Goal: Task Accomplishment & Management: Use online tool/utility

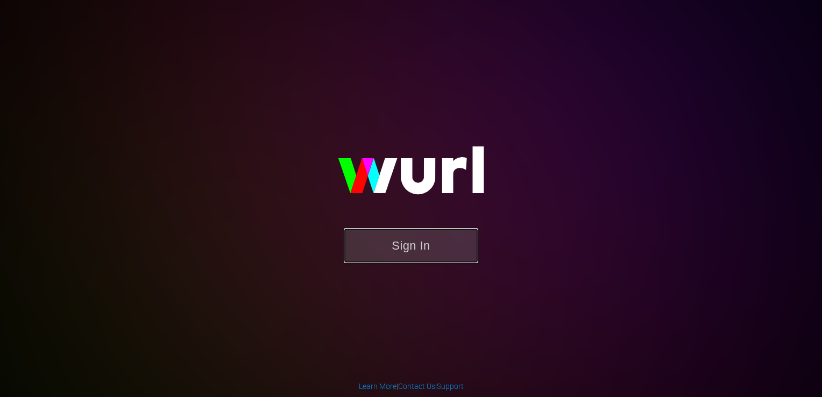
click at [396, 246] on button "Sign In" at bounding box center [411, 245] width 135 height 35
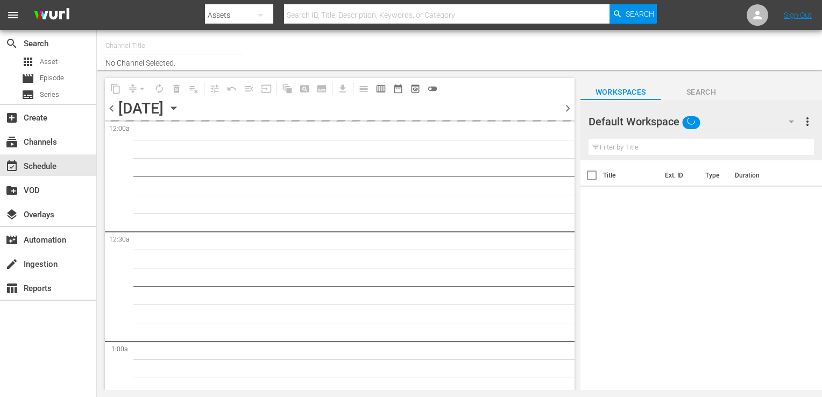
type input "Popflix (1068)"
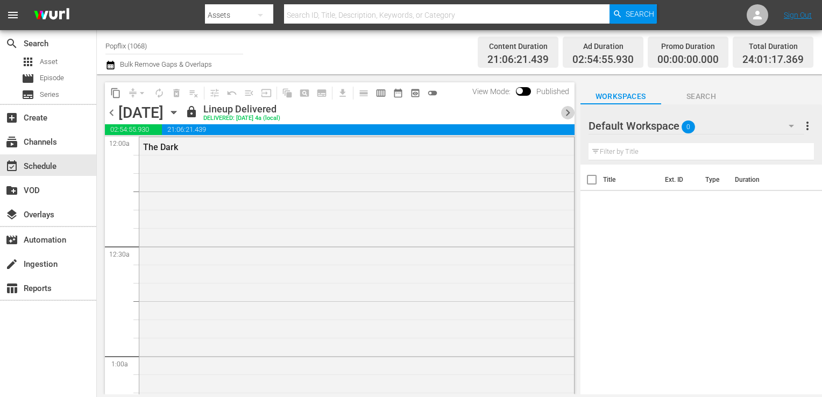
click at [566, 108] on span "chevron_right" at bounding box center [567, 112] width 13 height 13
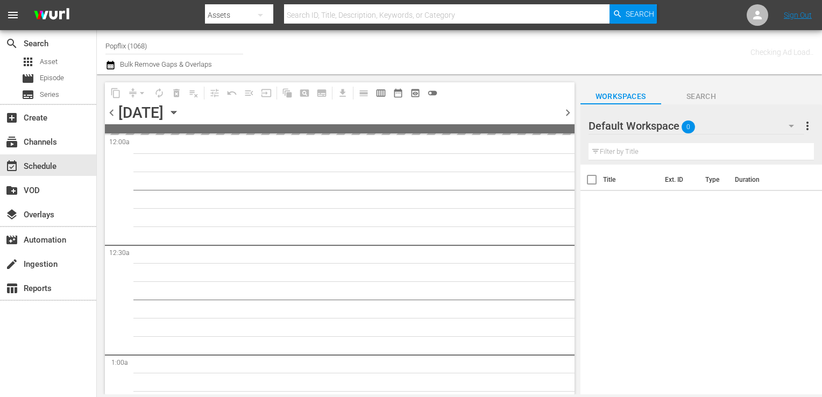
click at [566, 109] on span "chevron_right" at bounding box center [567, 112] width 13 height 13
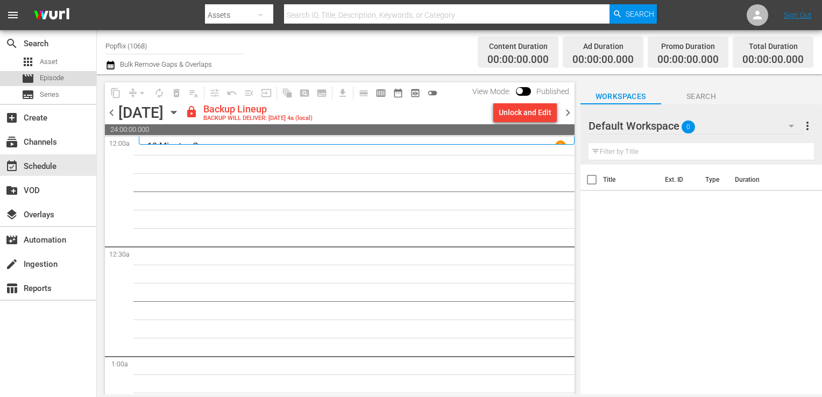
click at [34, 79] on div "movie Episode" at bounding box center [43, 78] width 43 height 15
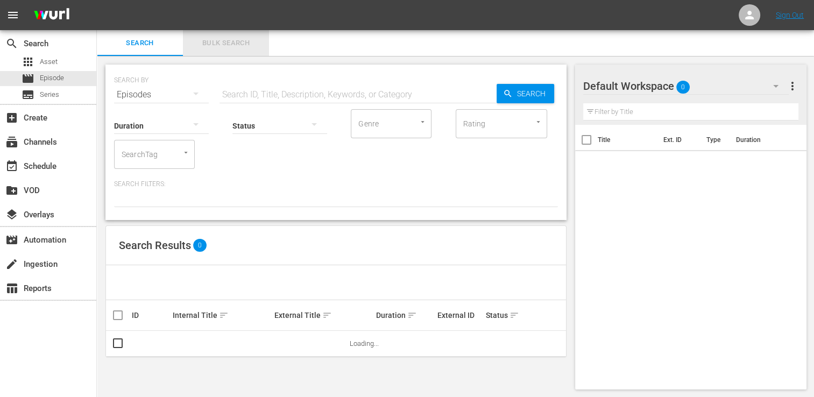
click at [214, 47] on span "Bulk Search" at bounding box center [225, 43] width 73 height 12
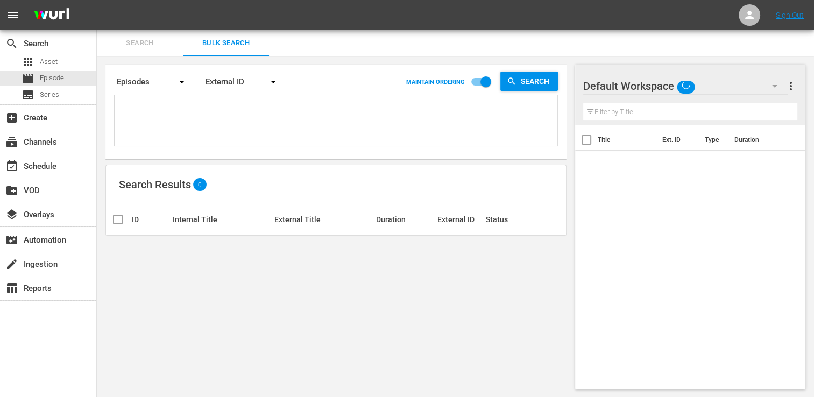
click at [196, 114] on textarea at bounding box center [337, 122] width 440 height 49
paste textarea "18058308 42231326 70660161 18058328 51444683 30136462 53982967 35177048 3191163…"
type textarea "18058308 42231326 70660161 18058328 51444683 30136462 53982967 35177048 3191163…"
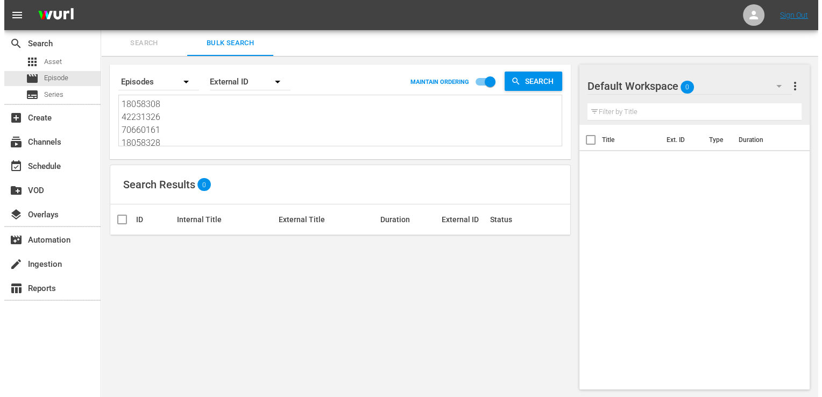
scroll to position [1, 0]
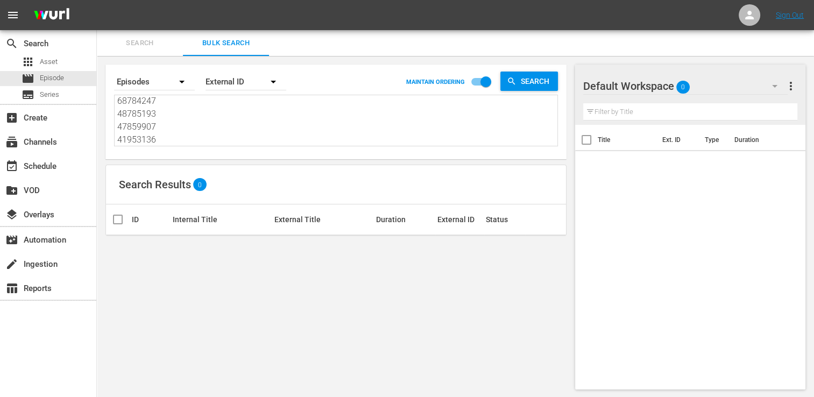
type textarea "18058308 42231326 70660161 18058328 51444683 30136462 53982967 35177048 3191163…"
click at [242, 85] on div "External ID" at bounding box center [246, 82] width 81 height 30
click at [242, 132] on div "Wurl ID" at bounding box center [240, 129] width 43 height 17
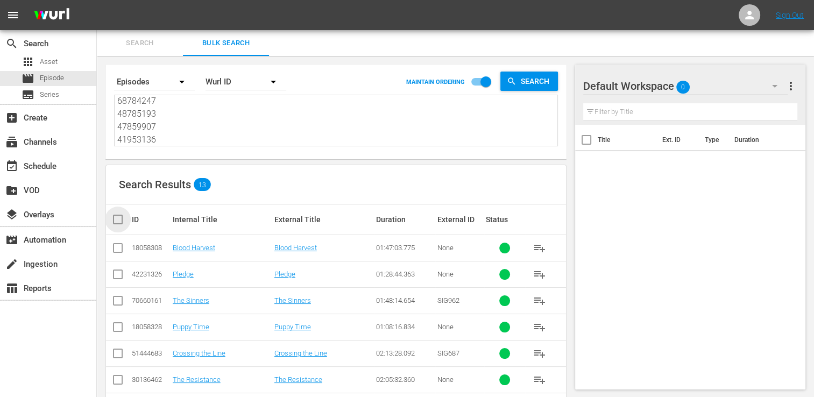
click at [112, 216] on input "checkbox" at bounding box center [122, 219] width 22 height 13
checkbox input "true"
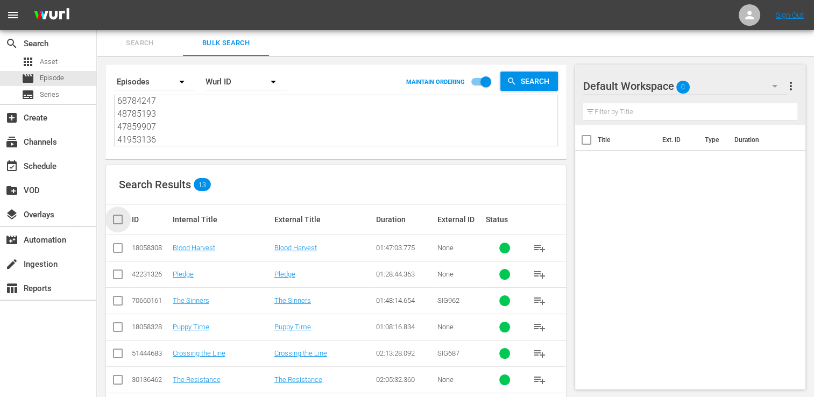
checkbox input "true"
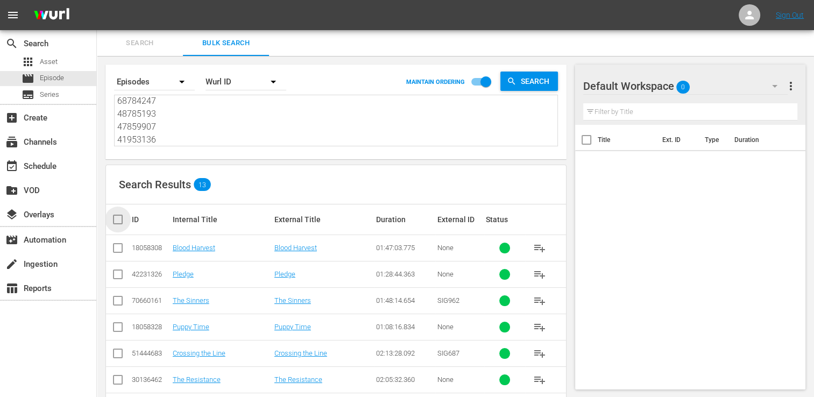
checkbox input "true"
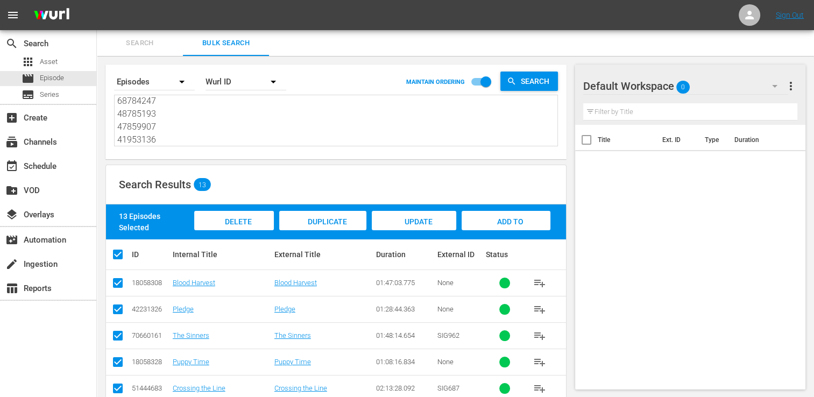
click at [494, 218] on span "Add to Workspace" at bounding box center [506, 231] width 53 height 29
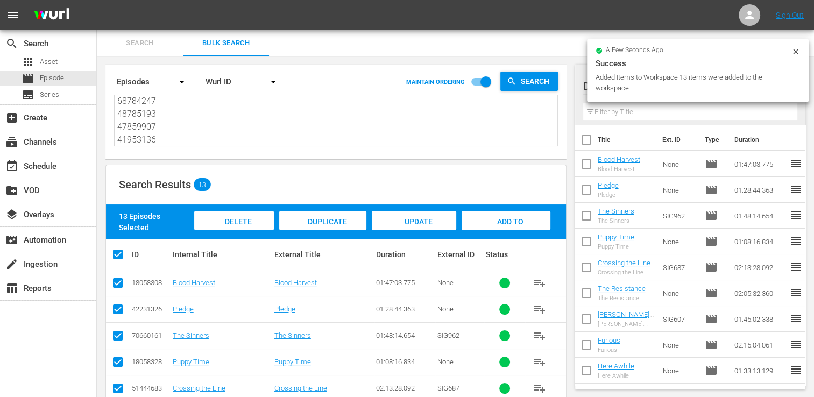
click at [58, 178] on div "create_new_folder VOD" at bounding box center [48, 190] width 96 height 24
click at [47, 163] on div "event_available Schedule" at bounding box center [30, 165] width 60 height 10
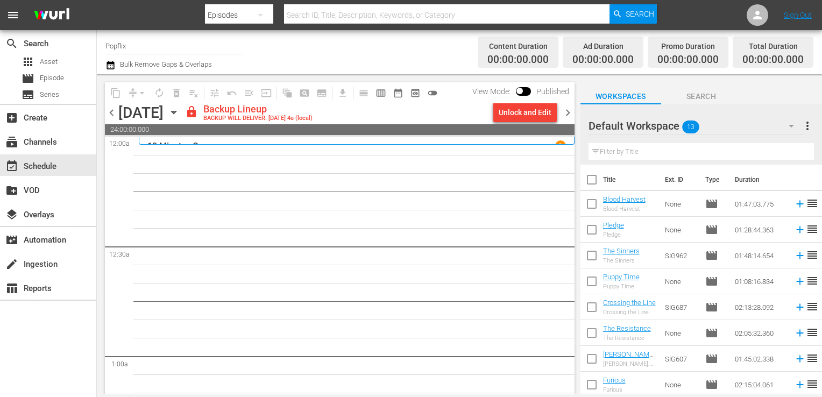
click at [592, 182] on input "checkbox" at bounding box center [592, 182] width 23 height 23
checkbox input "true"
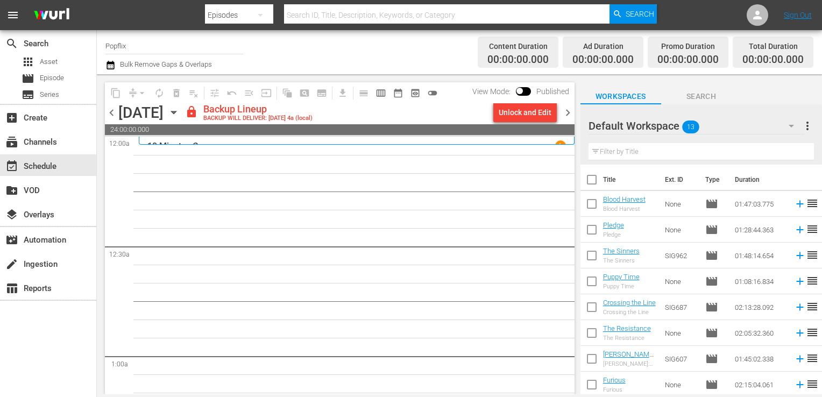
checkbox input "true"
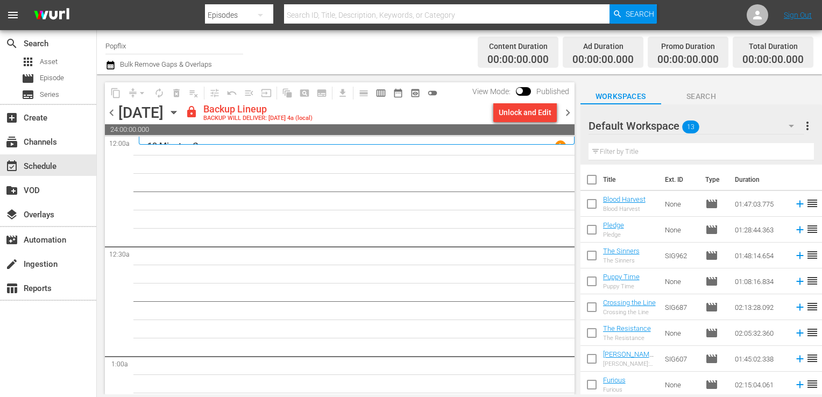
checkbox input "true"
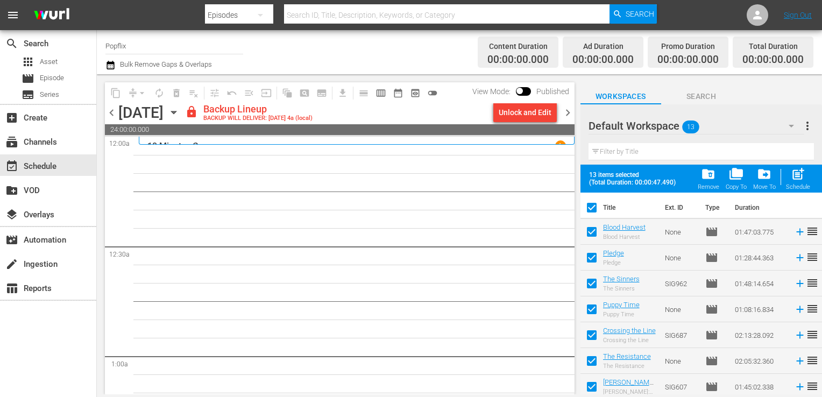
click at [798, 183] on div "post_add Schedule" at bounding box center [798, 179] width 24 height 24
checkbox input "false"
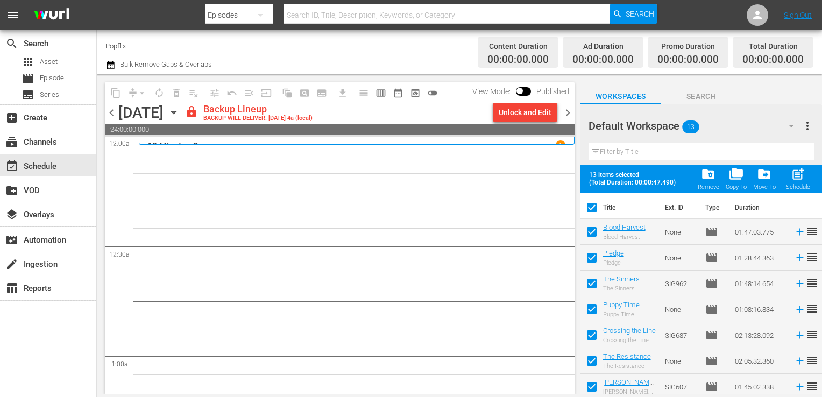
checkbox input "false"
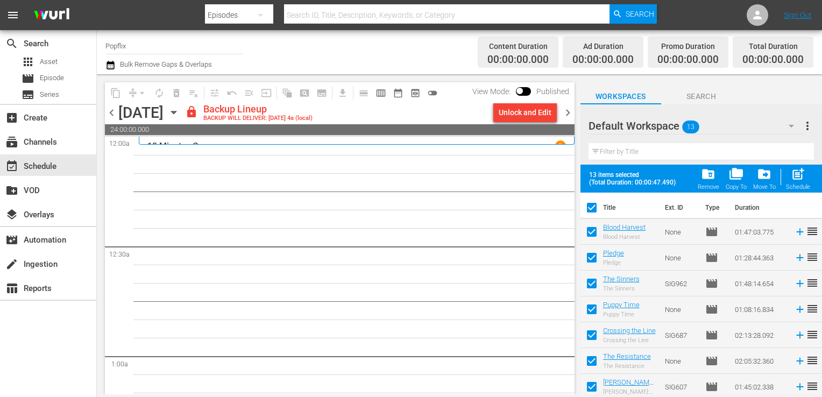
checkbox input "false"
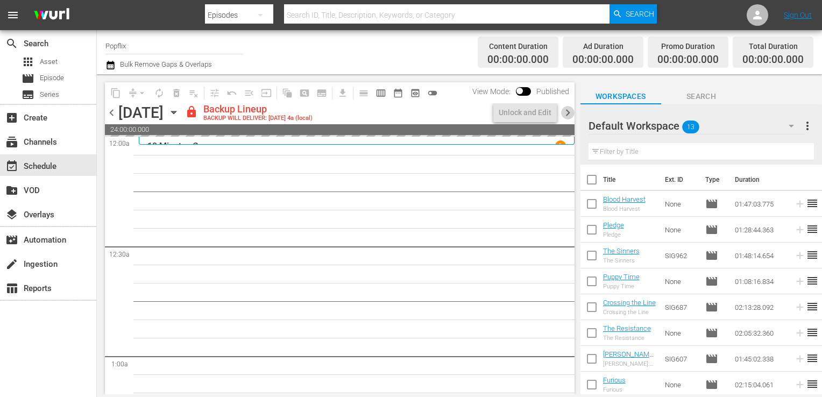
click at [569, 115] on span "chevron_right" at bounding box center [567, 112] width 13 height 13
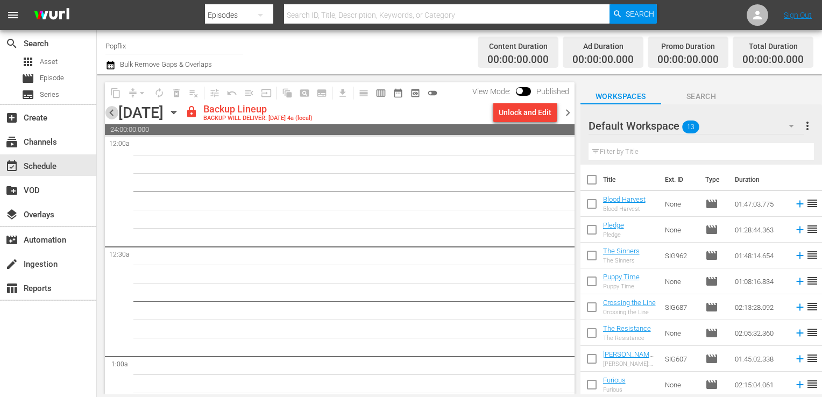
click at [112, 114] on span "chevron_left" at bounding box center [111, 112] width 13 height 13
click at [541, 116] on div "Unlock and Edit" at bounding box center [525, 112] width 53 height 19
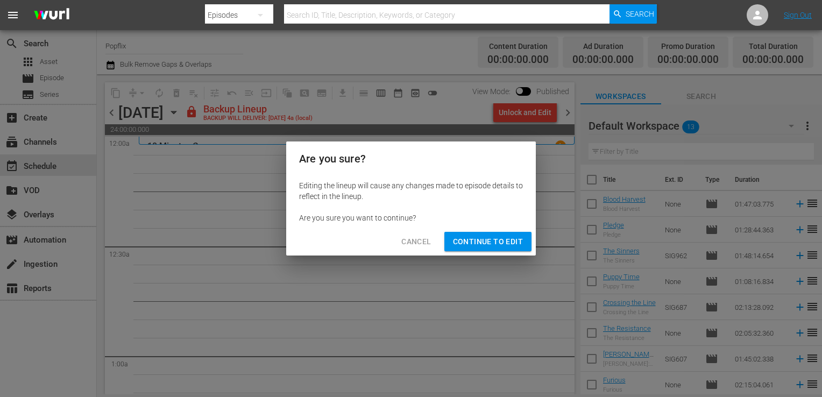
click at [519, 236] on span "Continue to Edit" at bounding box center [488, 241] width 70 height 13
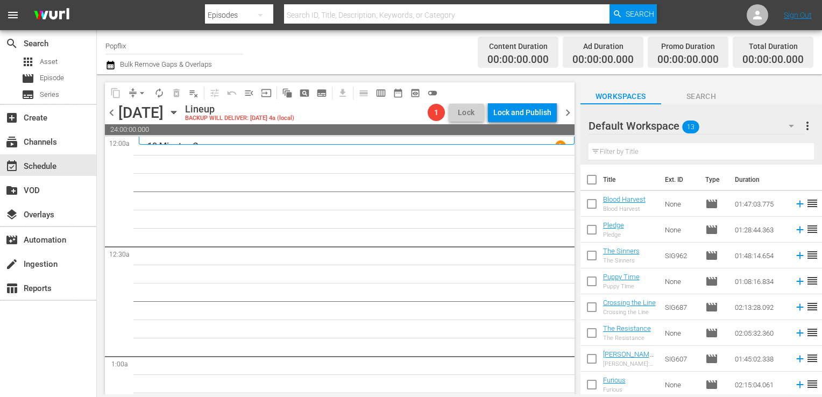
click at [596, 183] on input "checkbox" at bounding box center [592, 182] width 23 height 23
checkbox input "true"
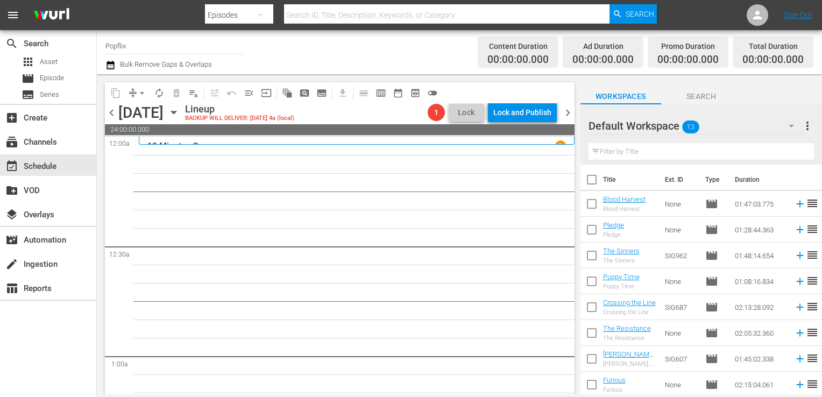
checkbox input "true"
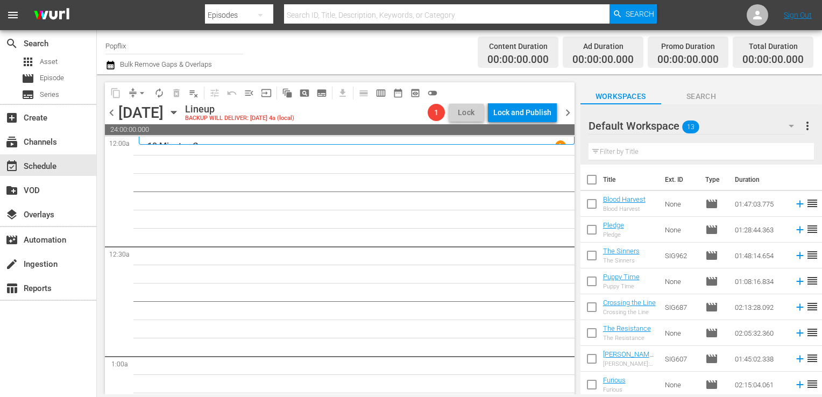
checkbox input "true"
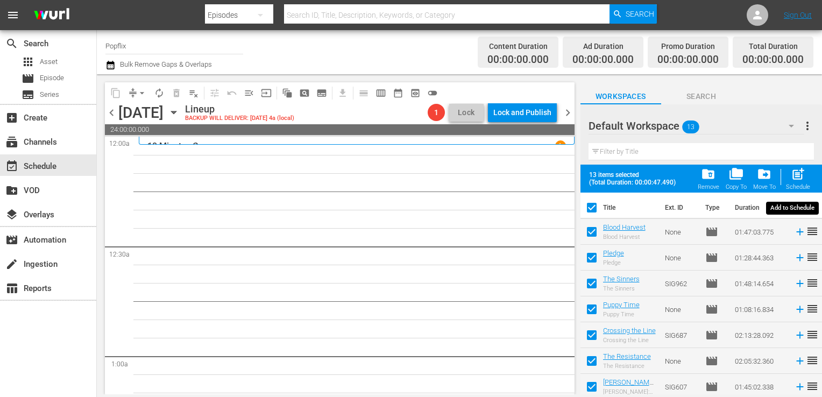
click at [793, 178] on span "post_add" at bounding box center [798, 174] width 15 height 15
checkbox input "false"
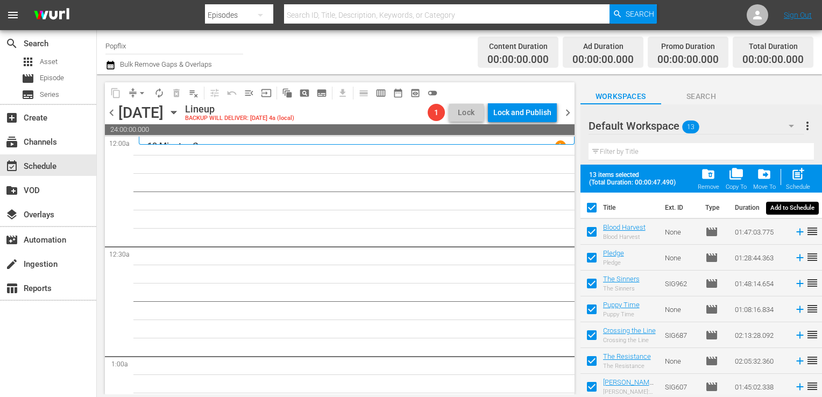
checkbox input "false"
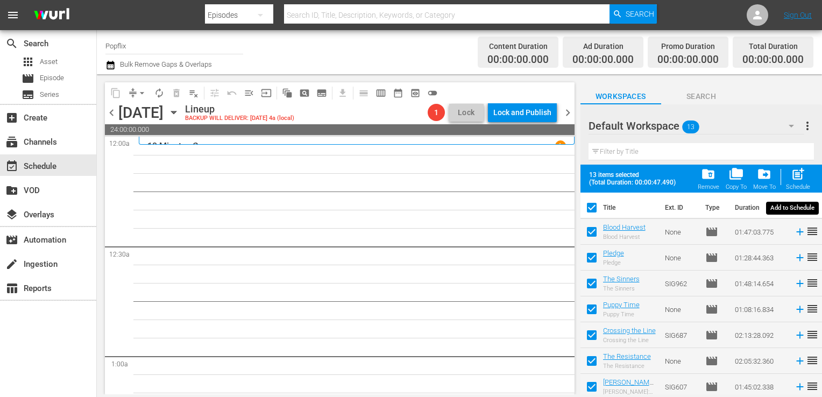
checkbox input "false"
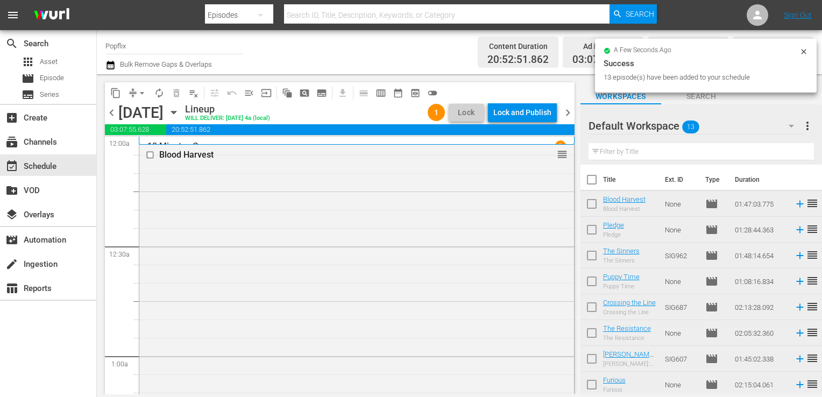
click at [568, 112] on span "chevron_right" at bounding box center [567, 112] width 13 height 13
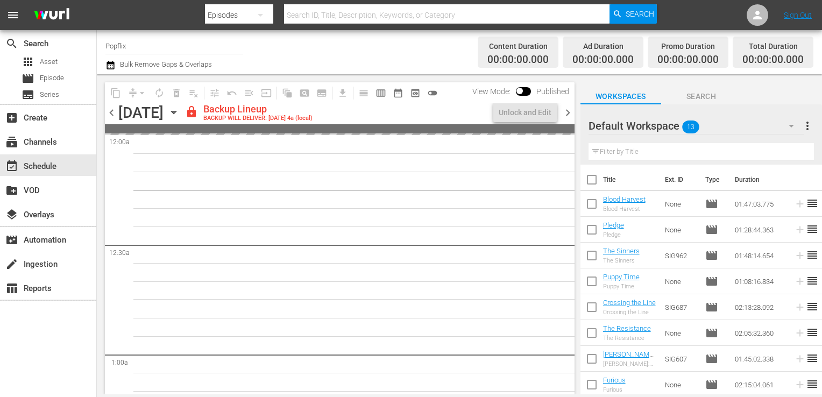
click at [805, 129] on span "more_vert" at bounding box center [807, 125] width 13 height 13
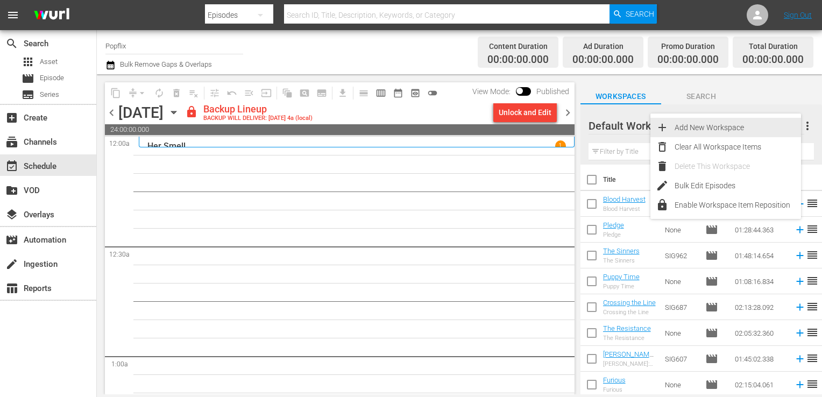
click at [746, 136] on div "Add New Workspace" at bounding box center [738, 127] width 126 height 19
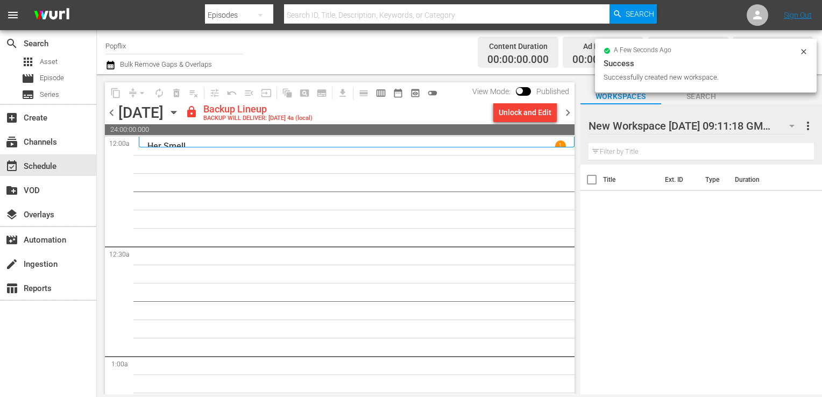
click at [807, 126] on span "more_vert" at bounding box center [808, 125] width 13 height 13
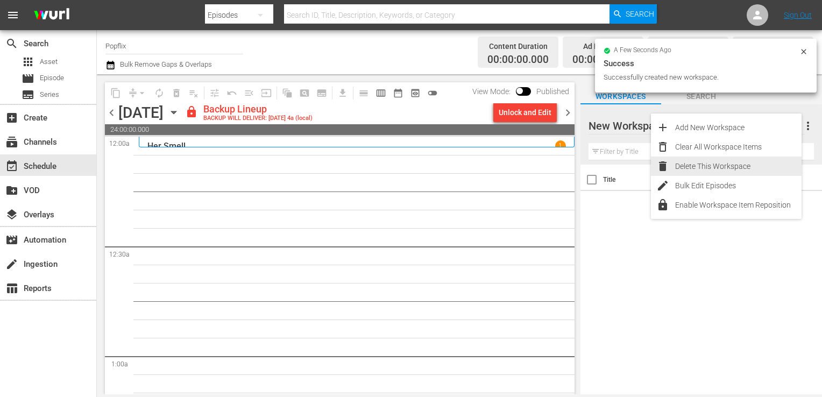
click at [715, 170] on div "Delete This Workspace" at bounding box center [739, 166] width 126 height 19
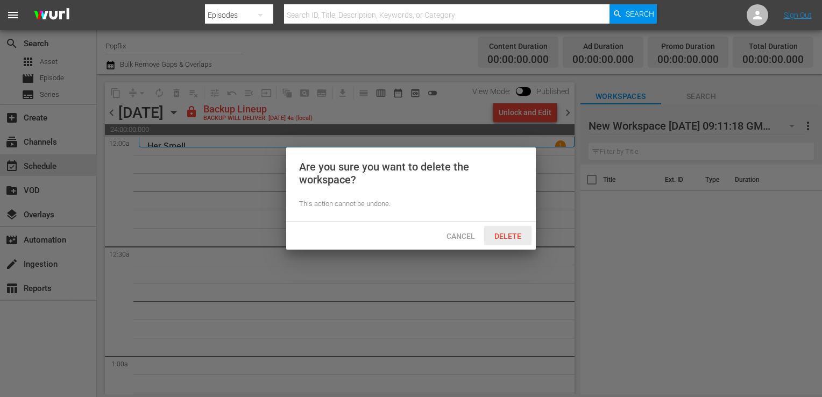
click at [504, 240] on span "Delete" at bounding box center [508, 236] width 44 height 9
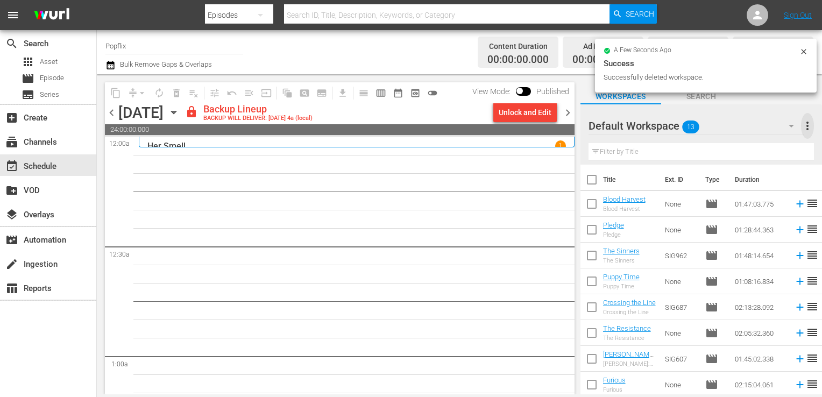
click at [810, 122] on span "more_vert" at bounding box center [807, 125] width 13 height 13
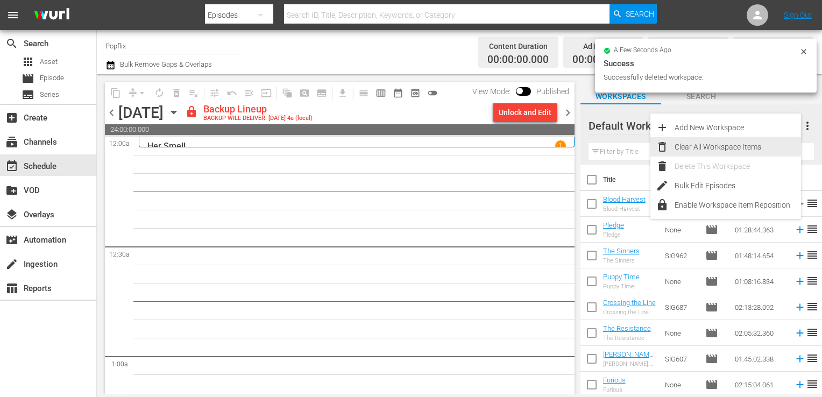
click at [720, 146] on div "Clear All Workspace Items" at bounding box center [738, 146] width 126 height 19
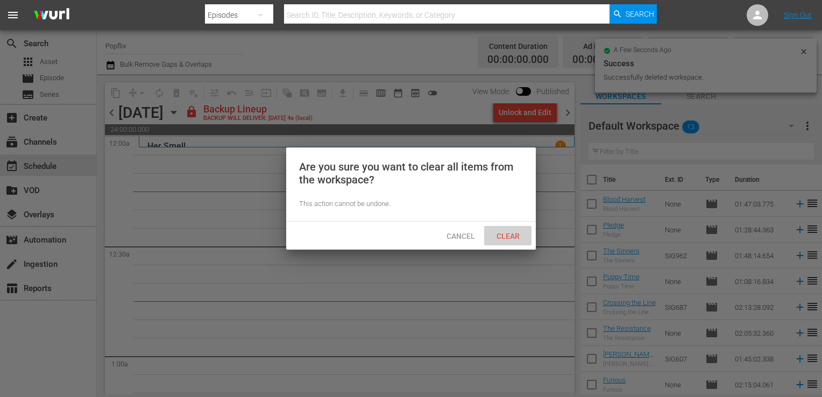
click at [520, 236] on span "Clear" at bounding box center [508, 236] width 40 height 9
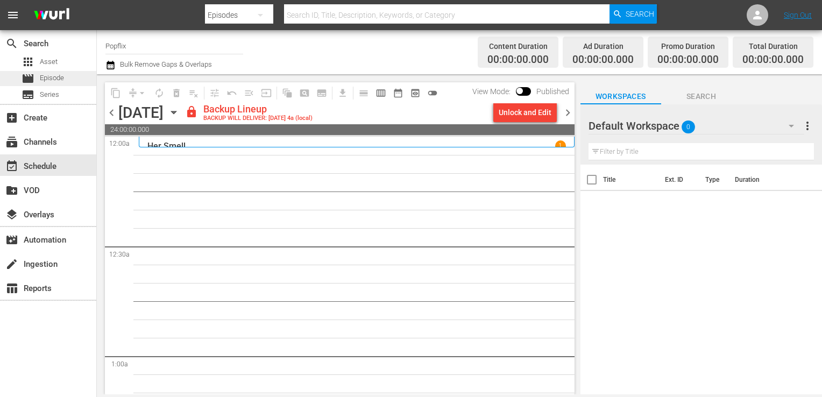
click at [36, 78] on div "movie Episode" at bounding box center [43, 78] width 43 height 15
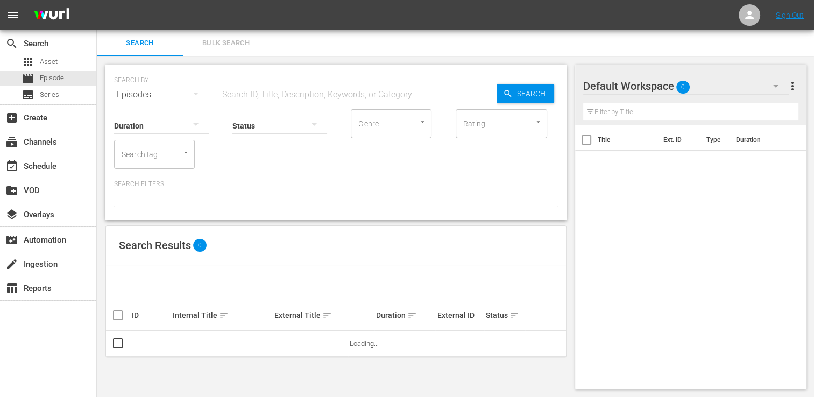
click at [207, 40] on span "Bulk Search" at bounding box center [225, 43] width 73 height 12
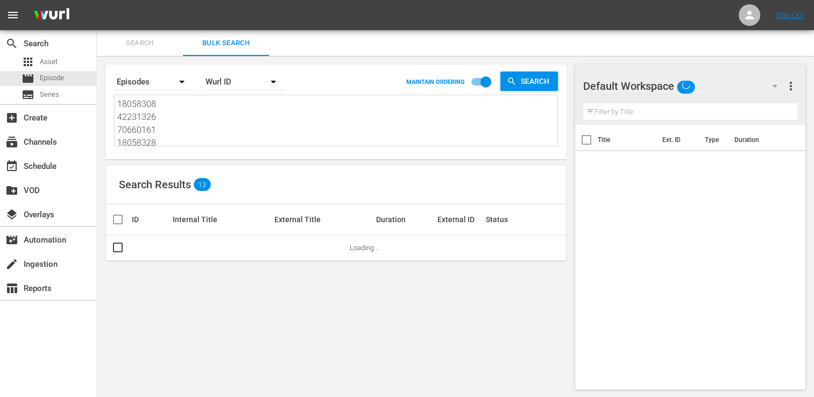
click at [168, 150] on div "Search By Episodes Order By [PERSON_NAME] ID MAINTAIN ORDERING Search 18058308 …" at bounding box center [336, 112] width 461 height 95
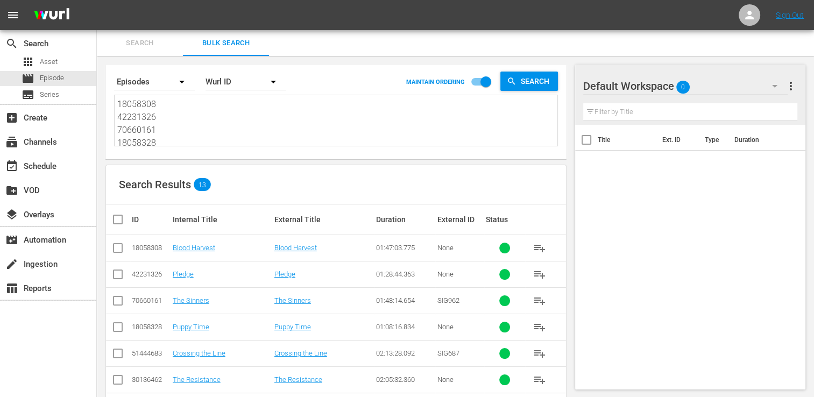
click at [156, 131] on textarea "18058308 42231326 70660161 18058328 51444683 30136462 53982967 35177048 3191163…" at bounding box center [337, 122] width 440 height 49
paste textarea "70175557 25971024 44715283 21420899 18058347 53982974 44715284 40502407 5398294…"
type textarea "70175557 25971024 44715283 21420899 18058347 53982974 44715284 40502407 5398294…"
click at [125, 216] on input "checkbox" at bounding box center [122, 219] width 22 height 13
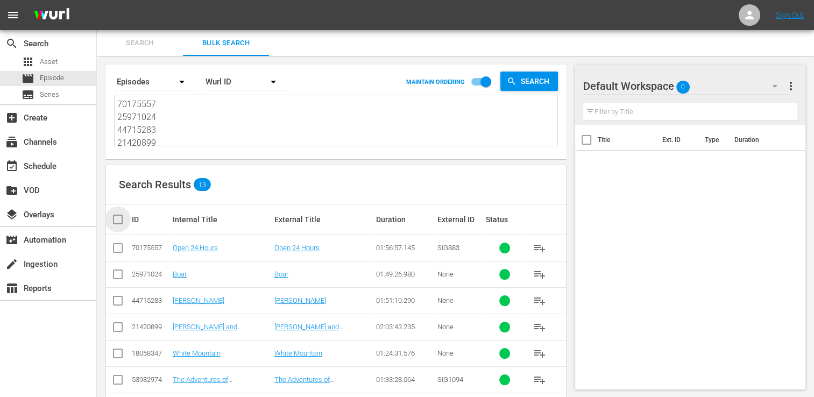
checkbox input "true"
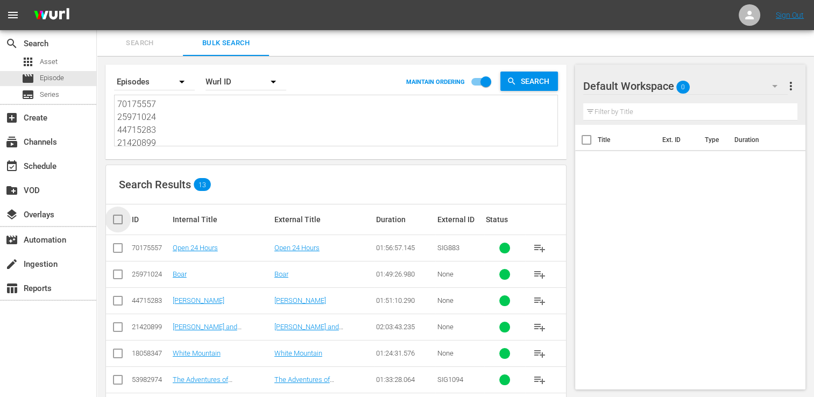
checkbox input "true"
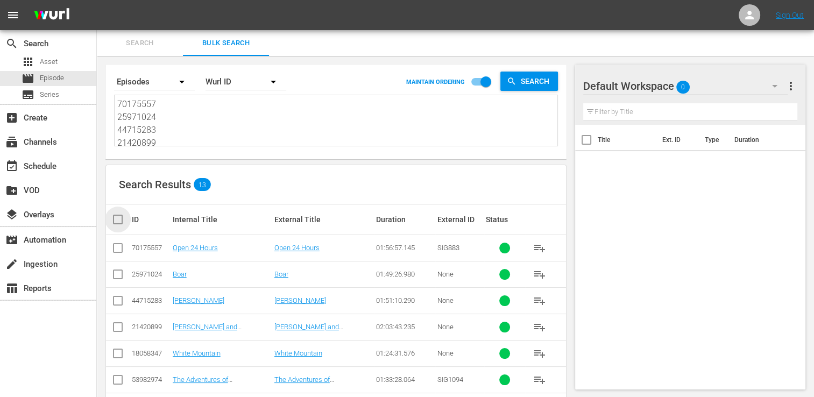
checkbox input "true"
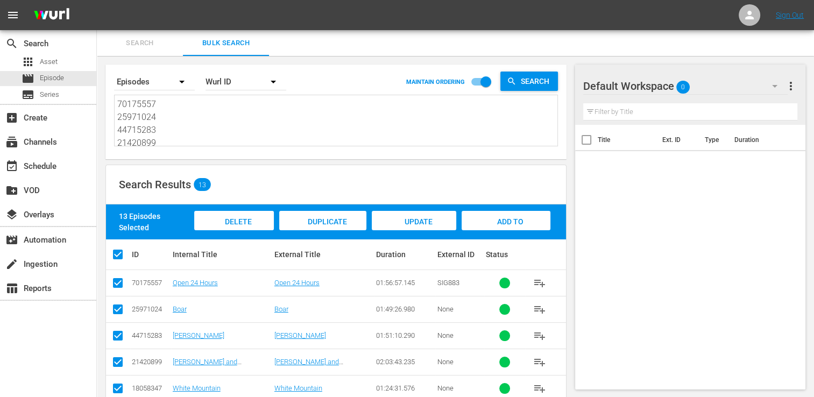
click at [495, 216] on div "Add to Workspace" at bounding box center [506, 231] width 89 height 40
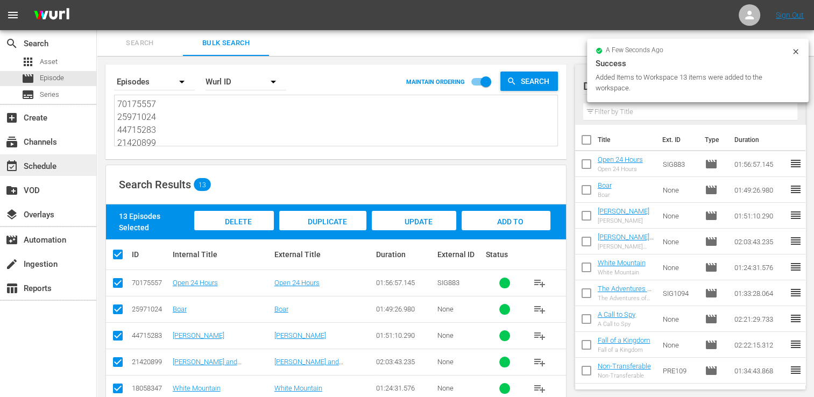
click at [57, 156] on div "event_available Schedule" at bounding box center [48, 165] width 96 height 22
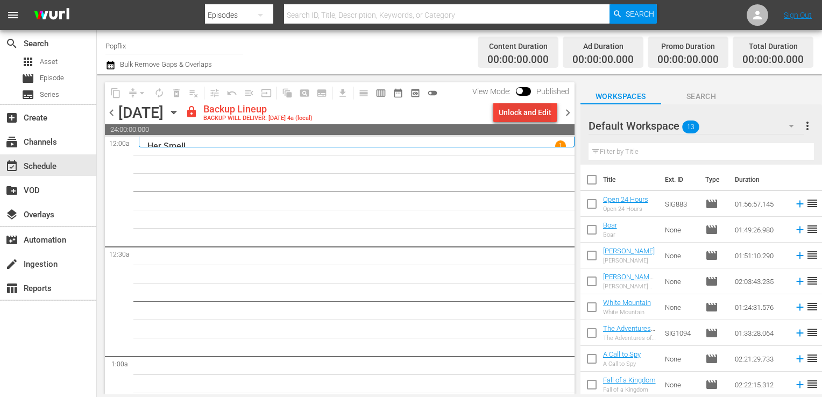
click at [538, 115] on div "Unlock and Edit" at bounding box center [525, 112] width 53 height 19
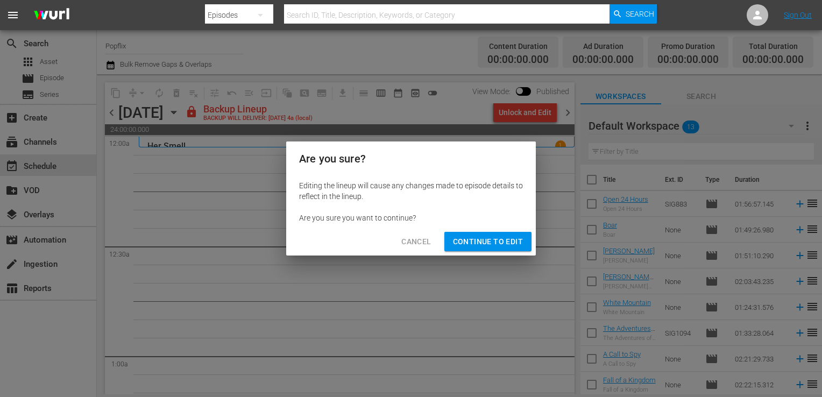
click at [477, 240] on span "Continue to Edit" at bounding box center [488, 241] width 70 height 13
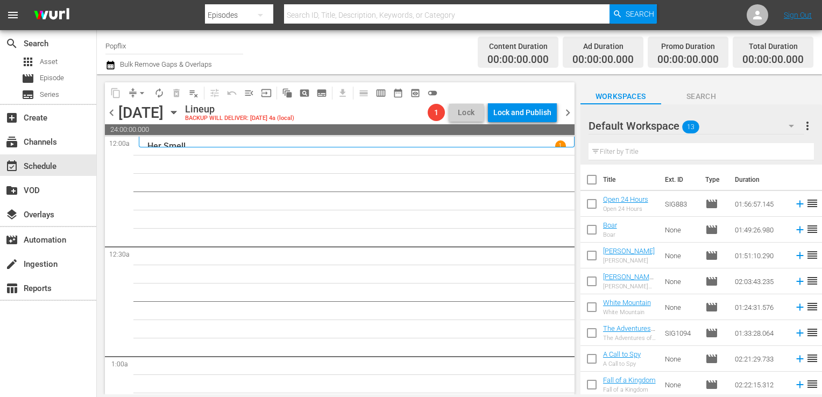
click at [594, 184] on input "checkbox" at bounding box center [592, 182] width 23 height 23
checkbox input "true"
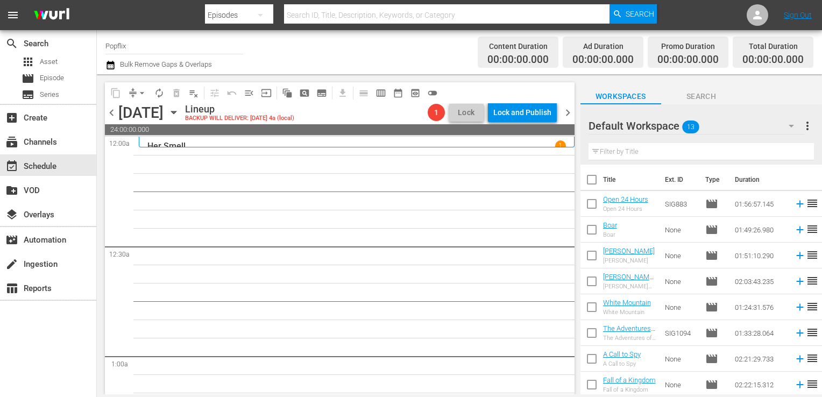
checkbox input "true"
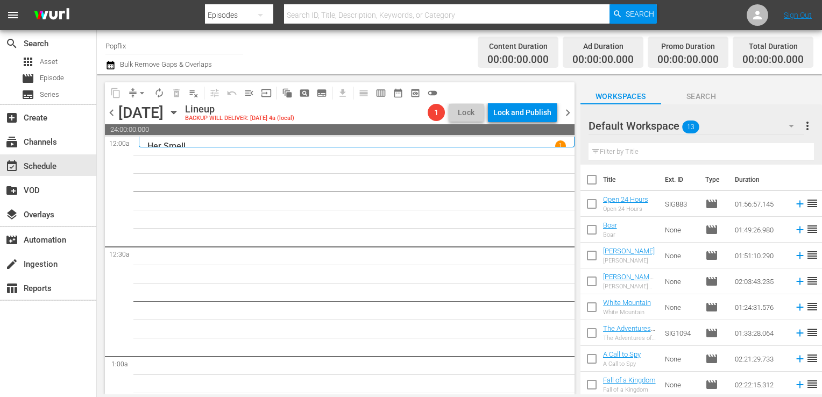
checkbox input "true"
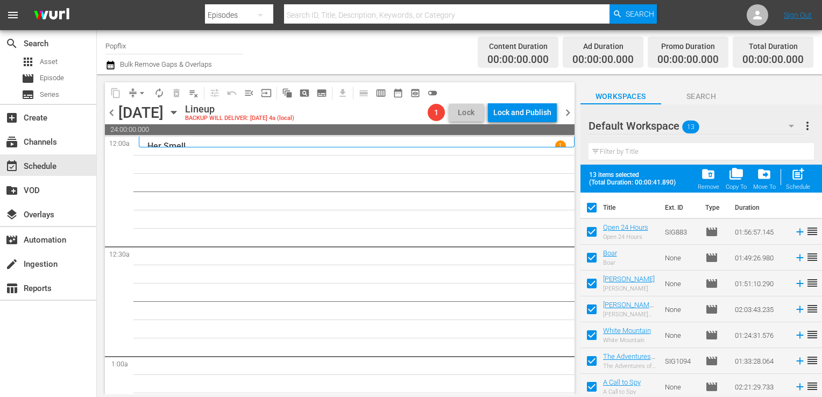
click at [801, 177] on span "post_add" at bounding box center [798, 174] width 15 height 15
checkbox input "false"
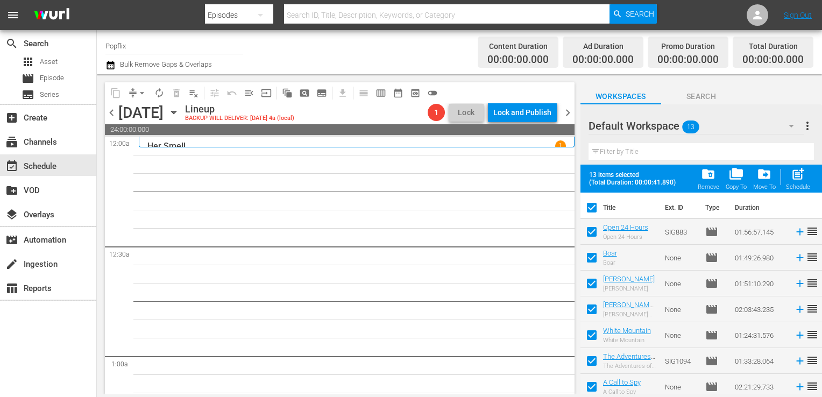
checkbox input "false"
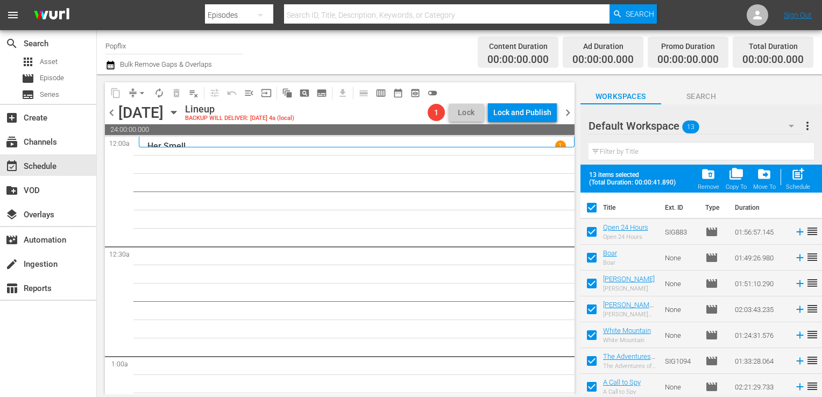
checkbox input "false"
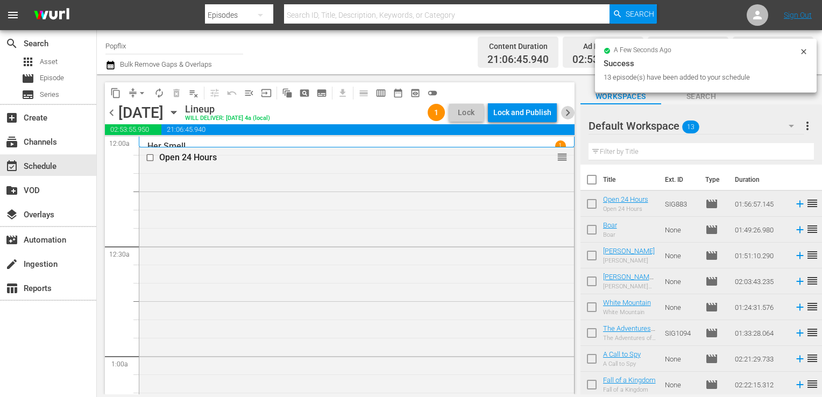
click at [566, 114] on span "chevron_right" at bounding box center [567, 112] width 13 height 13
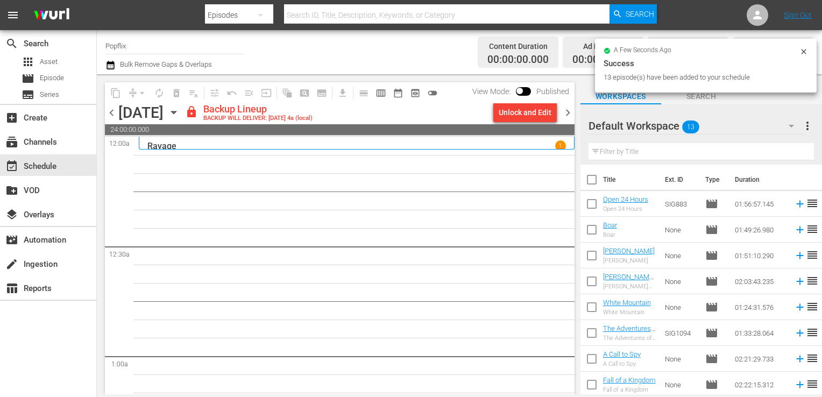
click at [806, 130] on span "more_vert" at bounding box center [807, 125] width 13 height 13
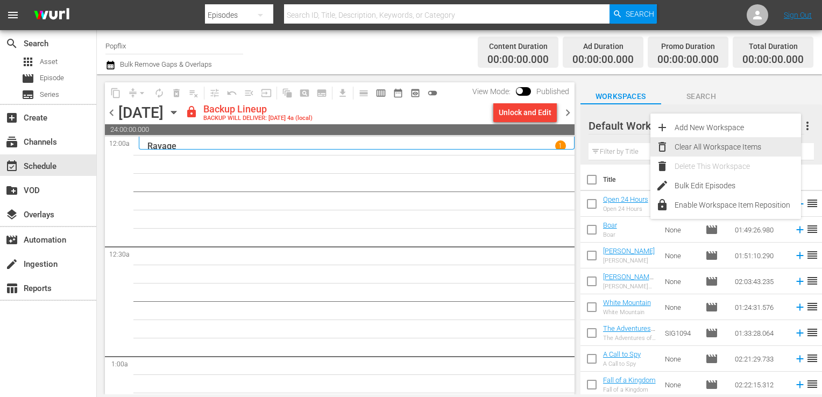
click at [730, 145] on div "Clear All Workspace Items" at bounding box center [738, 146] width 126 height 19
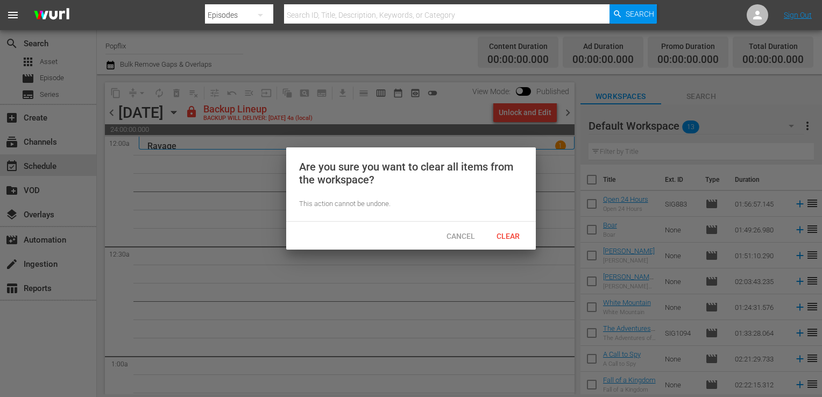
click at [512, 229] on div "Clear" at bounding box center [507, 236] width 47 height 20
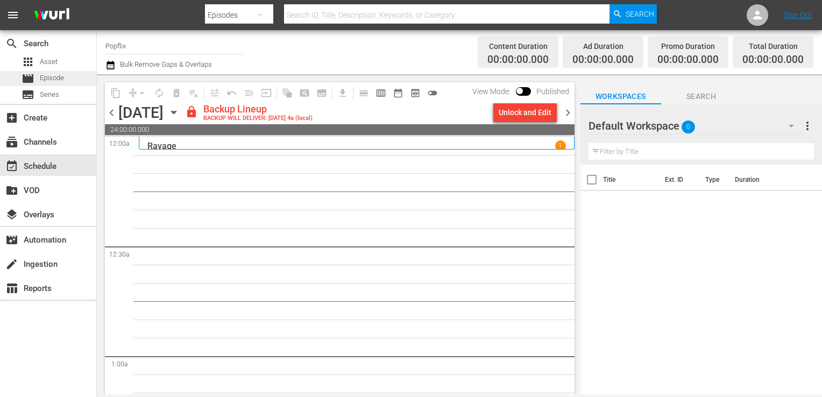
click at [44, 85] on div "movie Episode" at bounding box center [43, 78] width 43 height 15
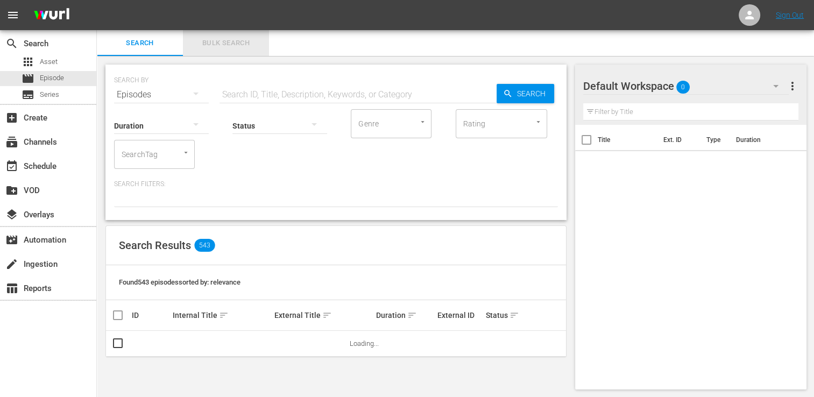
click at [233, 45] on span "Bulk Search" at bounding box center [225, 43] width 73 height 12
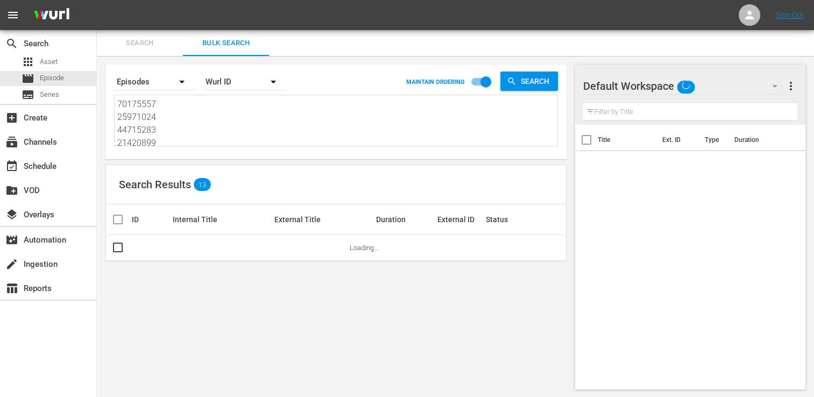
click at [161, 123] on textarea "70175557 25971024 44715283 21420899 18058347 53982974 44715284 40502407 5398294…" at bounding box center [337, 122] width 440 height 49
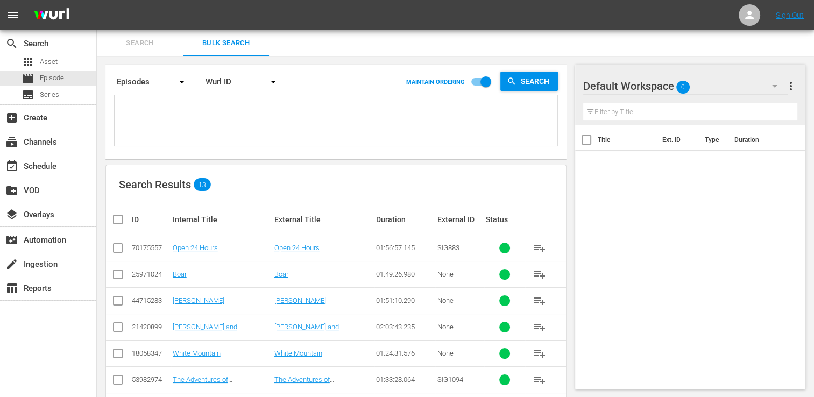
paste textarea "30719866 35593852 29886059 29886070 37586559 70175560 30136446 43450414 3013646…"
type textarea "30719866 35593852 29886059 29886070 37586559 70175560 30136446 43450414 3013646…"
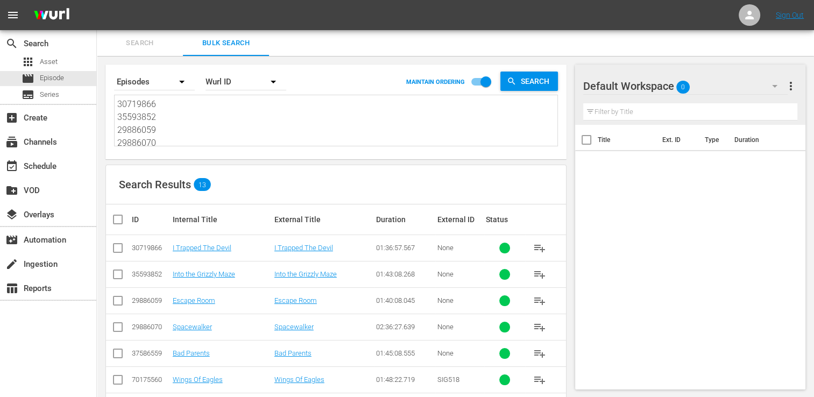
type textarea "30719866 35593852 29886059 29886070 37586559 70175560 30136446 43450414 3013646…"
click at [116, 218] on input "checkbox" at bounding box center [122, 219] width 22 height 13
checkbox input "true"
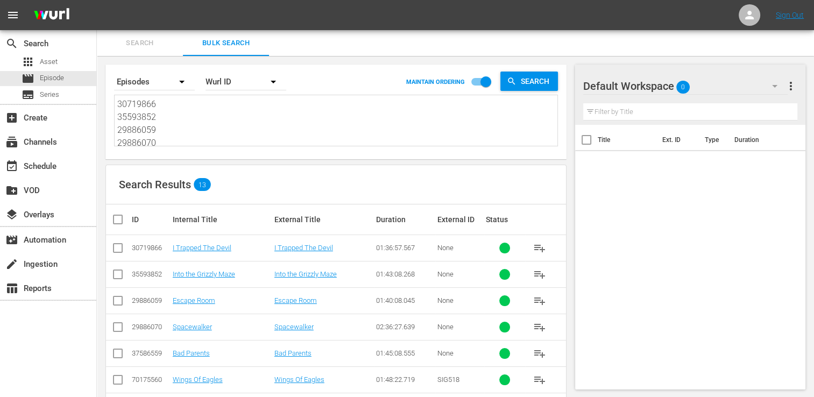
checkbox input "true"
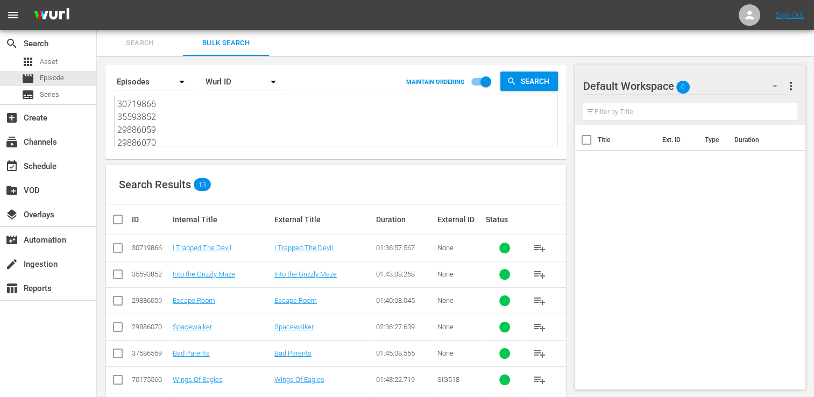
checkbox input "true"
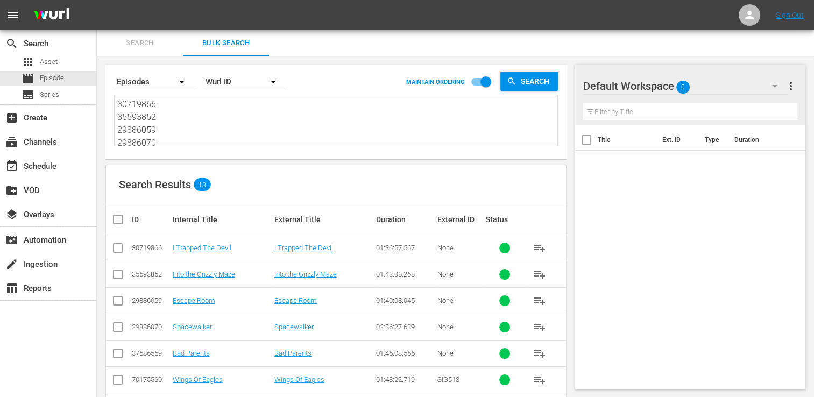
checkbox input "true"
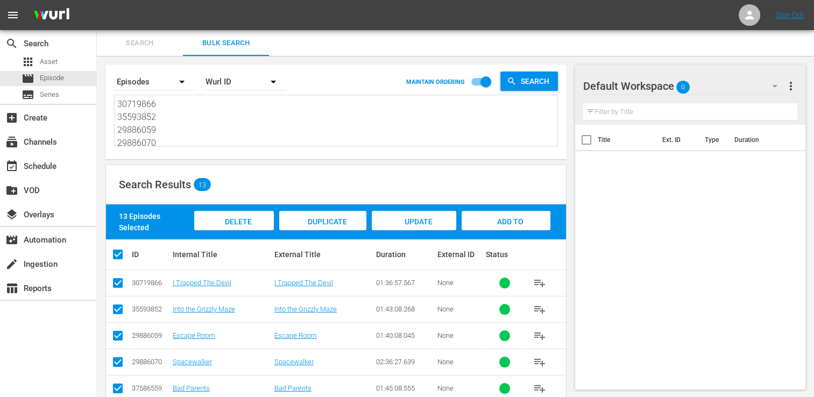
click at [519, 223] on span "Add to Workspace" at bounding box center [506, 231] width 53 height 29
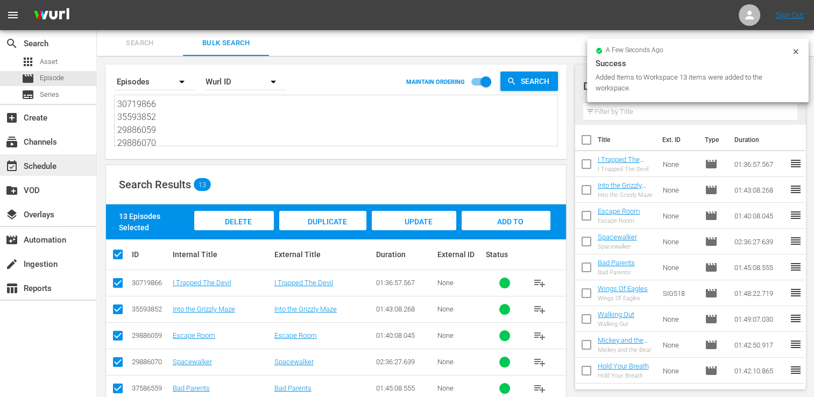
click at [39, 160] on div "event_available Schedule" at bounding box center [30, 165] width 60 height 10
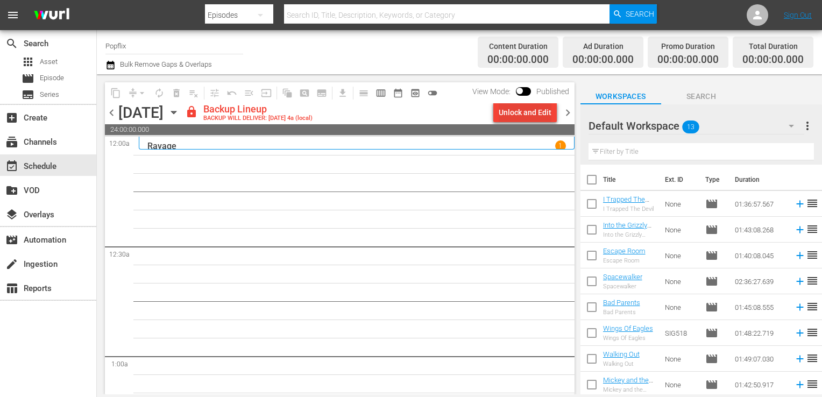
click at [521, 114] on div "Unlock and Edit" at bounding box center [525, 112] width 53 height 19
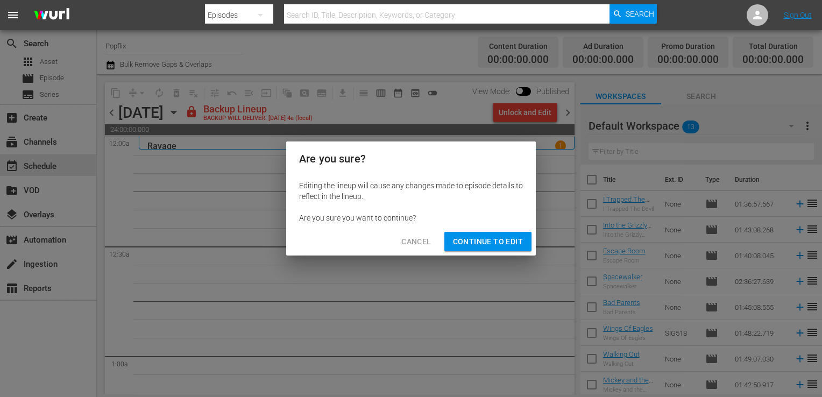
click at [477, 247] on span "Continue to Edit" at bounding box center [488, 241] width 70 height 13
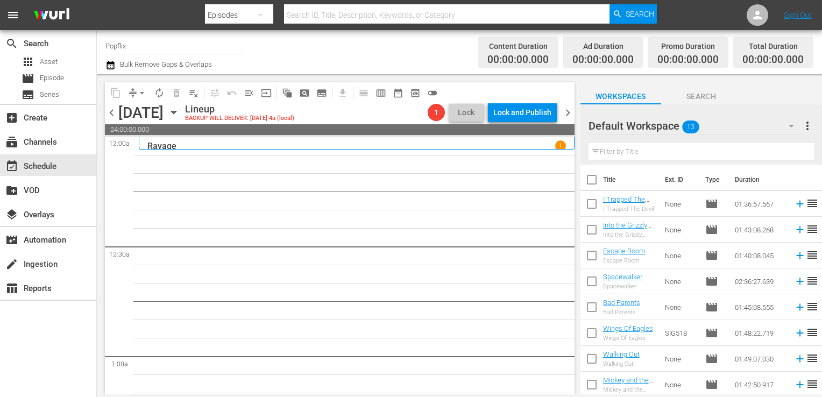
click at [592, 184] on input "checkbox" at bounding box center [592, 182] width 23 height 23
checkbox input "true"
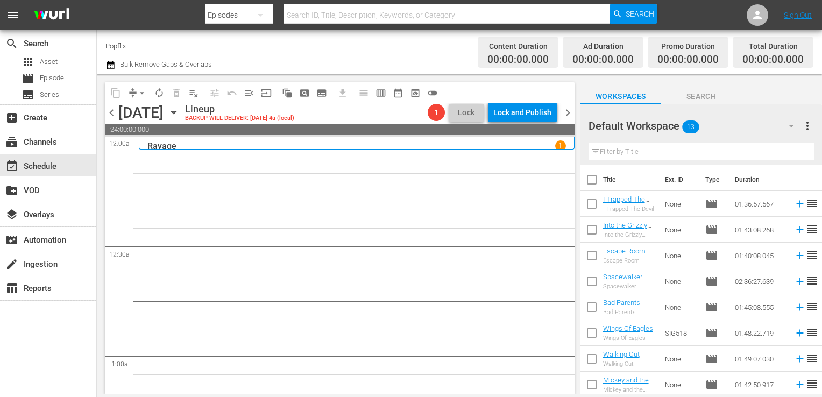
checkbox input "true"
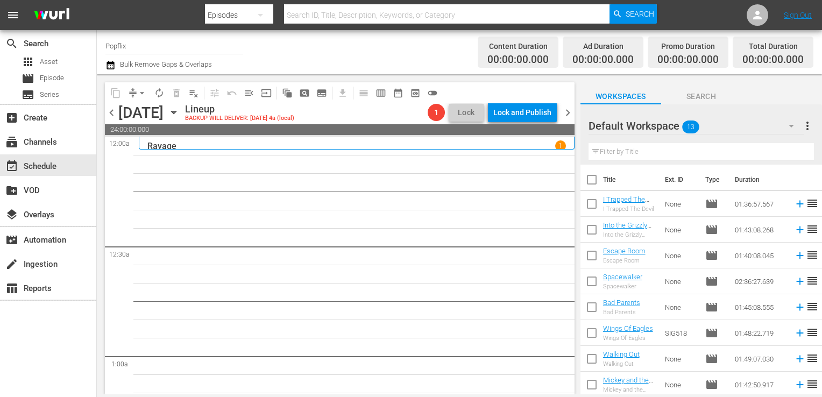
checkbox input "true"
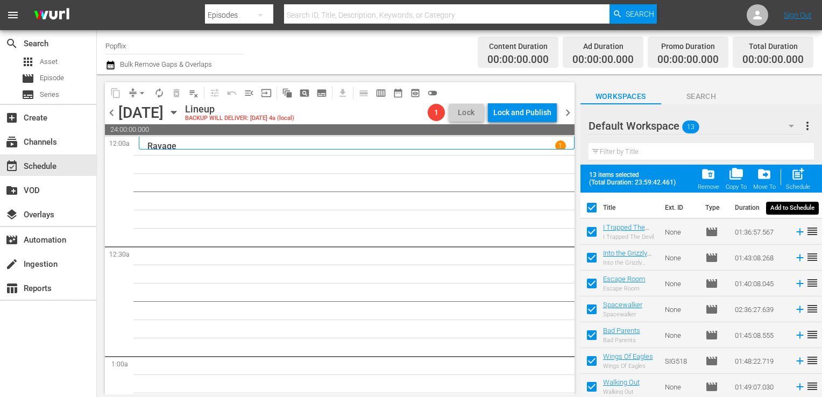
click at [803, 175] on span "post_add" at bounding box center [798, 174] width 15 height 15
checkbox input "false"
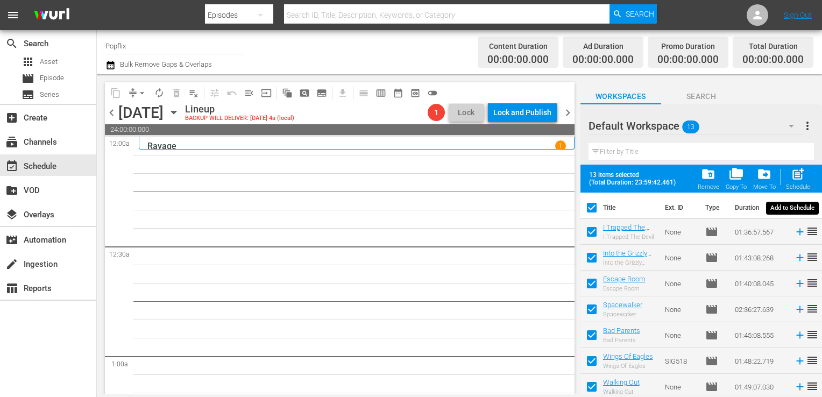
checkbox input "false"
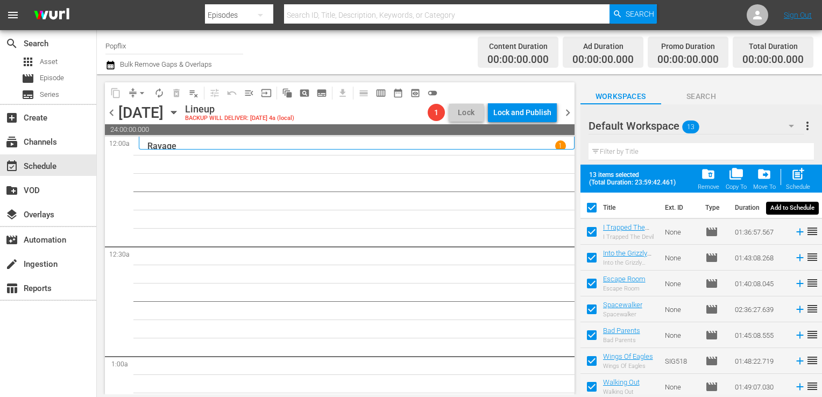
checkbox input "false"
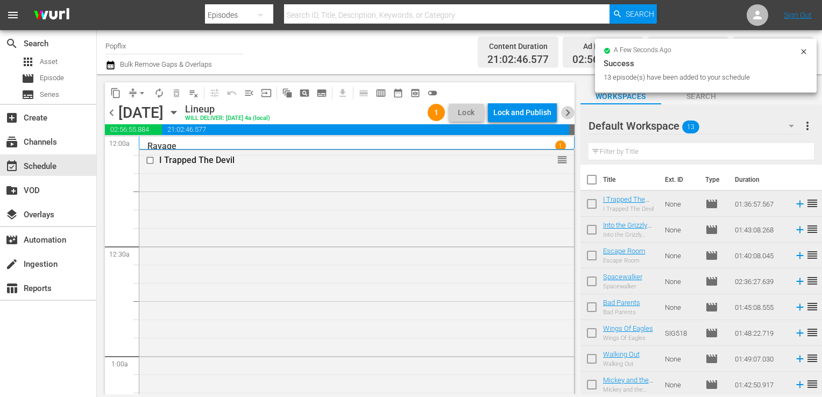
click at [571, 107] on span "chevron_right" at bounding box center [567, 112] width 13 height 13
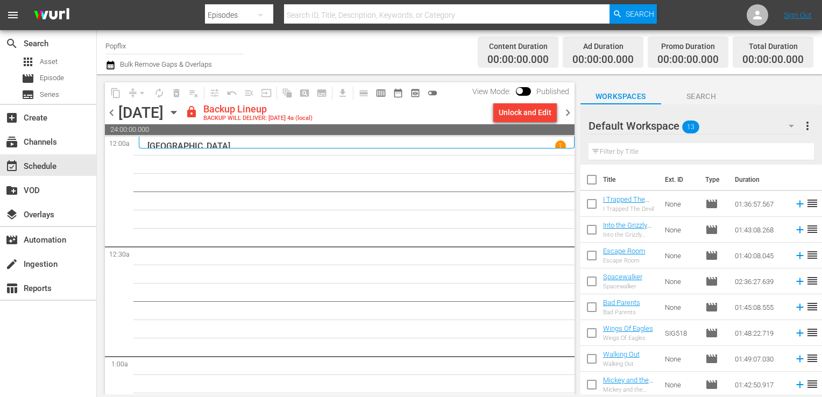
click at [807, 131] on span "more_vert" at bounding box center [807, 125] width 13 height 13
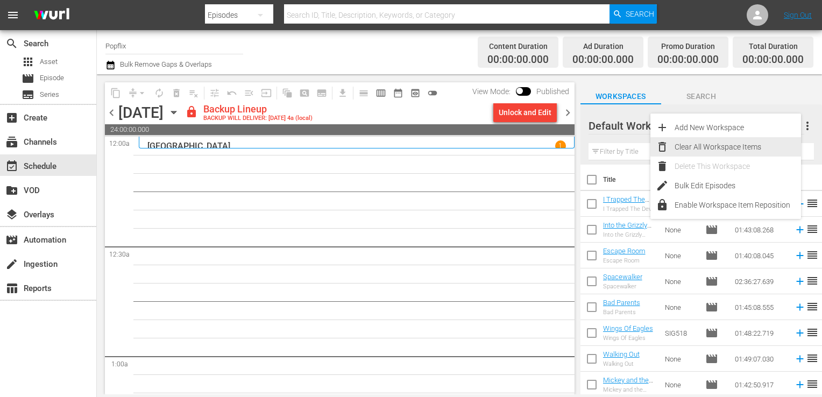
click at [761, 142] on div "Clear All Workspace Items" at bounding box center [738, 146] width 126 height 19
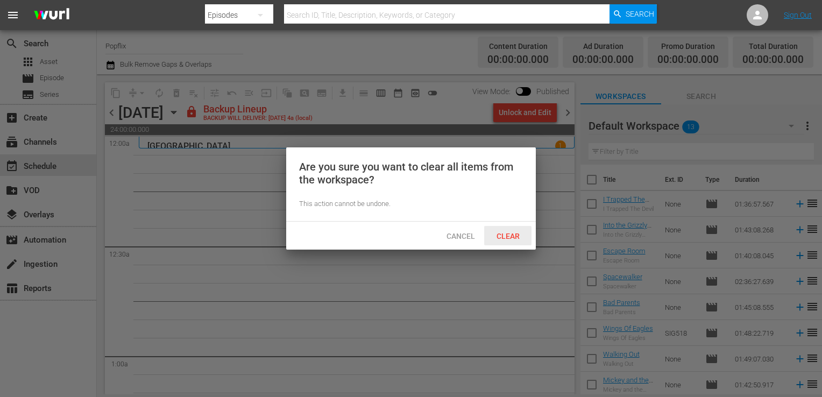
click at [508, 240] on span "Clear" at bounding box center [508, 236] width 40 height 9
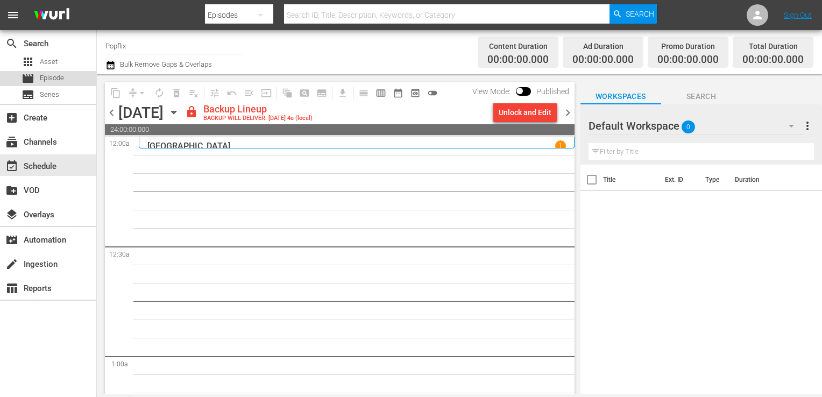
click at [43, 80] on span "Episode" at bounding box center [52, 78] width 24 height 11
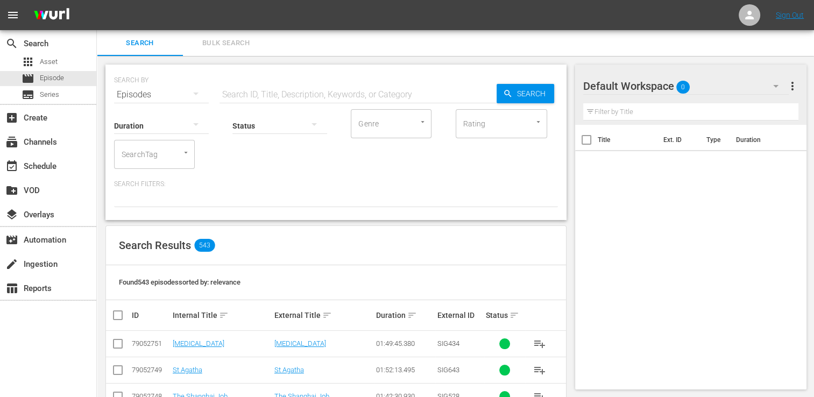
click at [236, 39] on span "Bulk Search" at bounding box center [225, 43] width 73 height 12
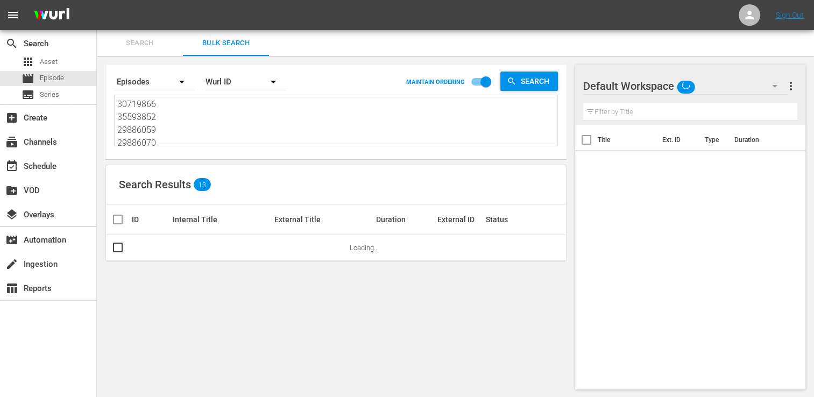
click at [189, 147] on div "Search By Episodes Order By [PERSON_NAME] ID MAINTAIN ORDERING Search 30719866 …" at bounding box center [336, 112] width 461 height 95
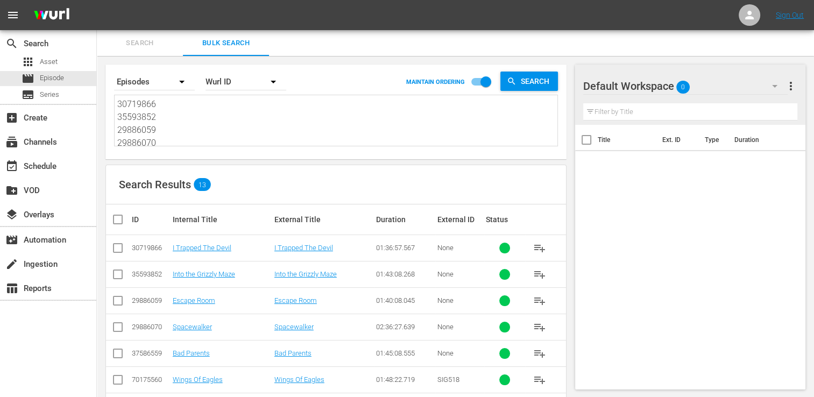
click at [186, 140] on textarea "30719866 35593852 29886059 29886070 37586559 70175560 30136446 43450414 3013646…" at bounding box center [337, 122] width 440 height 49
paste textarea "53982976 25971025 68784238 51308559 22191383 56851185 19813577 25970967 3890371…"
type textarea "53982976 25971025 68784238 51308559 22191383 56851185 19813577 25970967 3890371…"
click at [123, 219] on input "checkbox" at bounding box center [122, 219] width 22 height 13
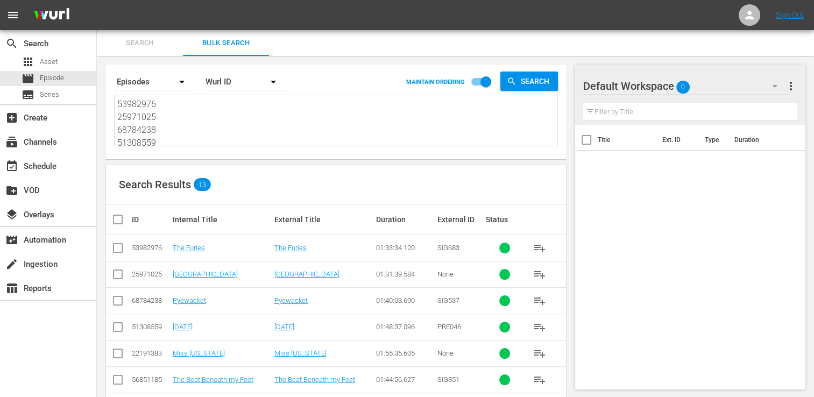
checkbox input "true"
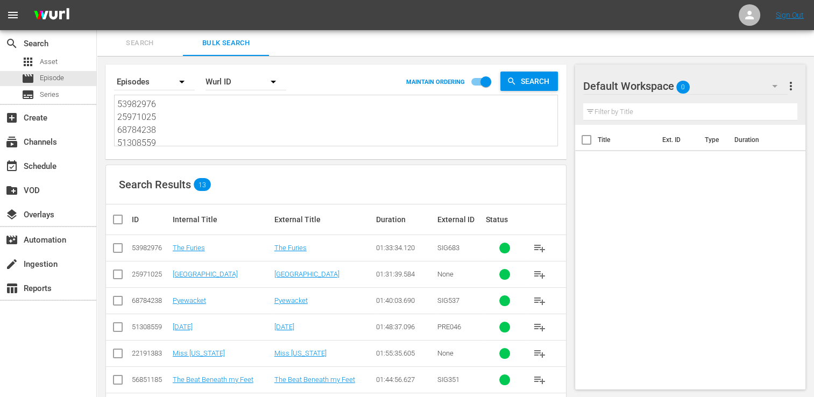
checkbox input "true"
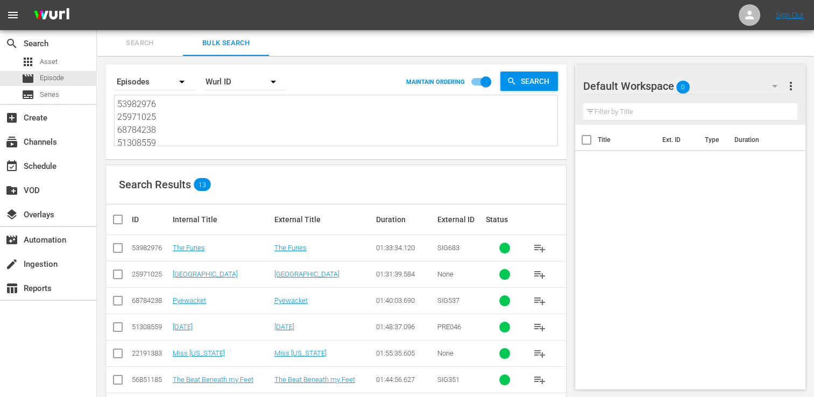
checkbox input "true"
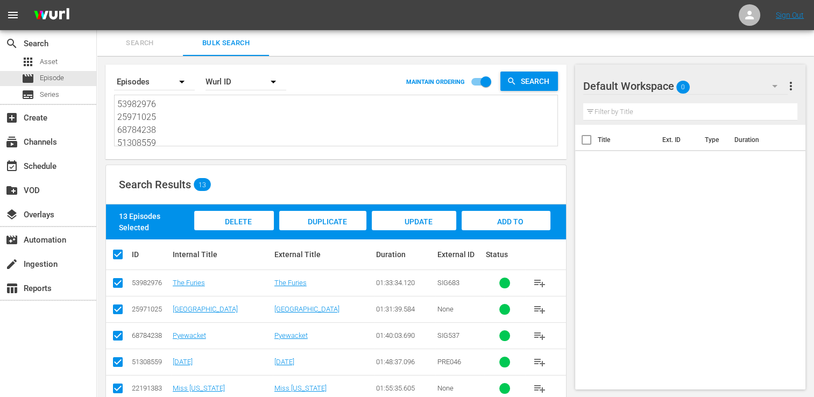
click at [509, 216] on div "Add to Workspace" at bounding box center [506, 231] width 89 height 40
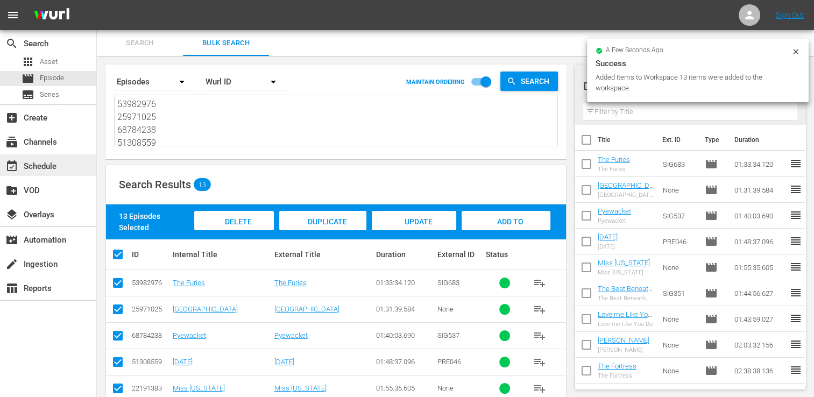
click at [72, 172] on div "event_available Schedule" at bounding box center [48, 165] width 96 height 22
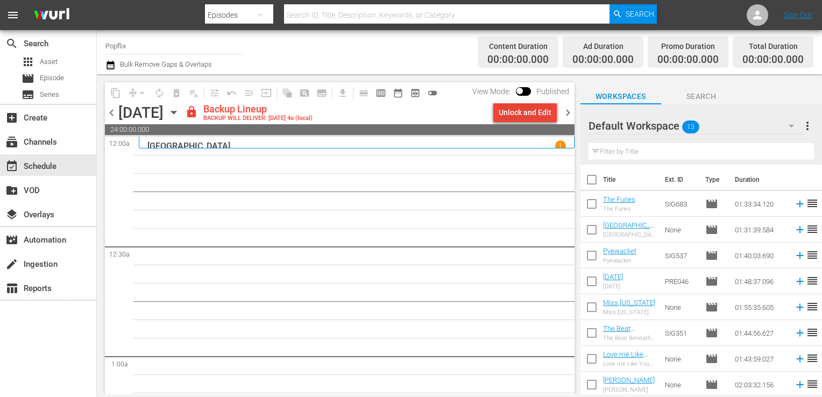
click at [554, 111] on button "Unlock and Edit" at bounding box center [526, 112] width 64 height 19
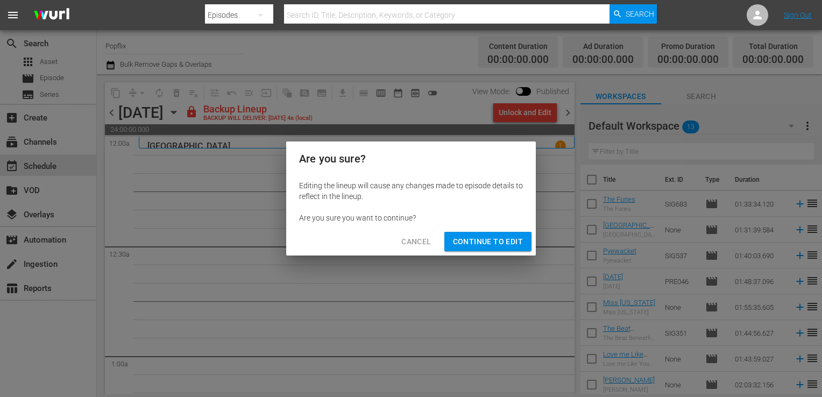
click at [473, 242] on span "Continue to Edit" at bounding box center [488, 241] width 70 height 13
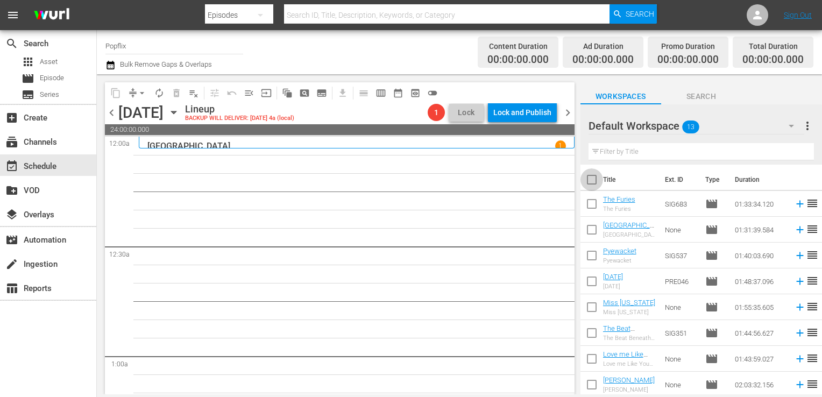
click at [594, 184] on input "checkbox" at bounding box center [592, 182] width 23 height 23
checkbox input "true"
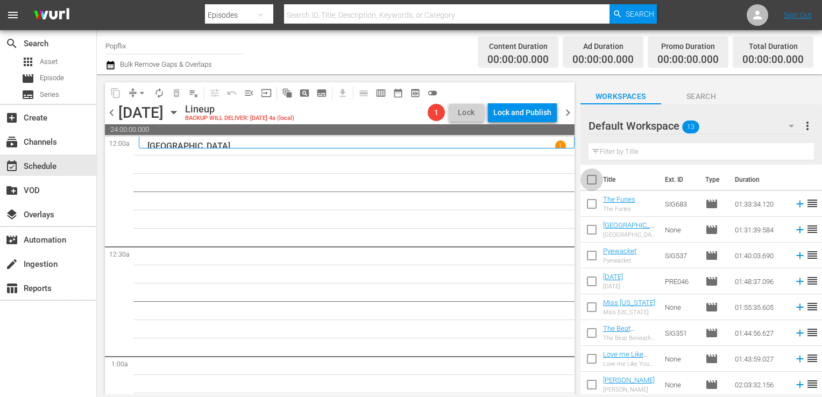
checkbox input "true"
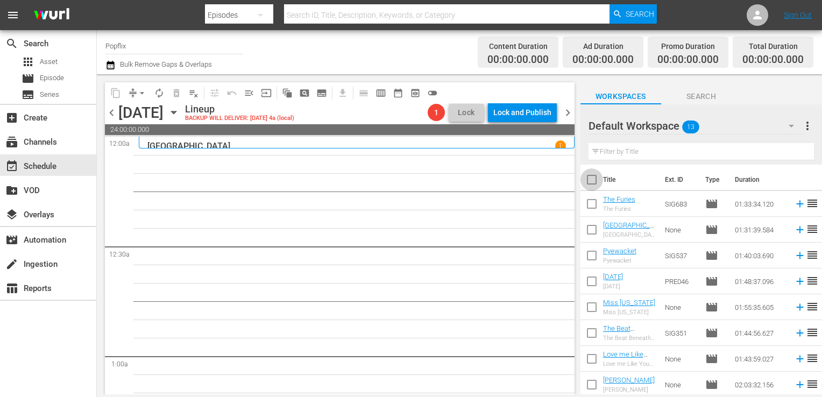
checkbox input "true"
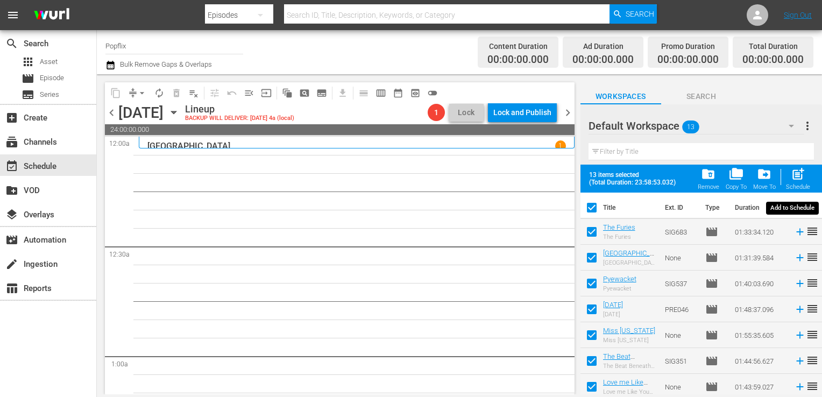
click at [800, 175] on span "post_add" at bounding box center [798, 174] width 15 height 15
checkbox input "false"
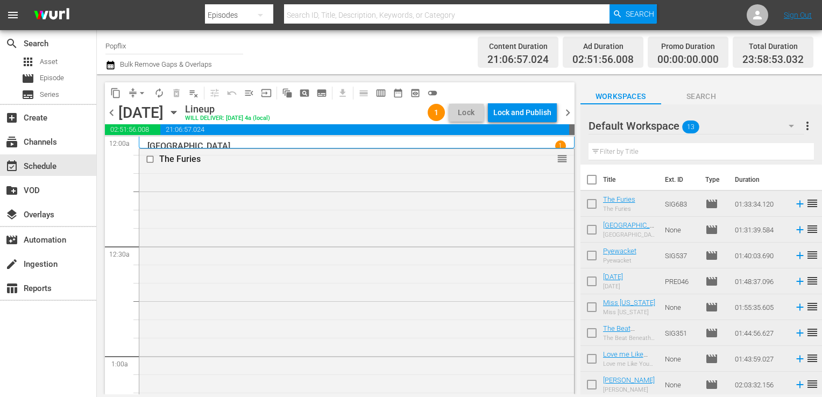
click at [805, 125] on span "more_vert" at bounding box center [807, 125] width 13 height 13
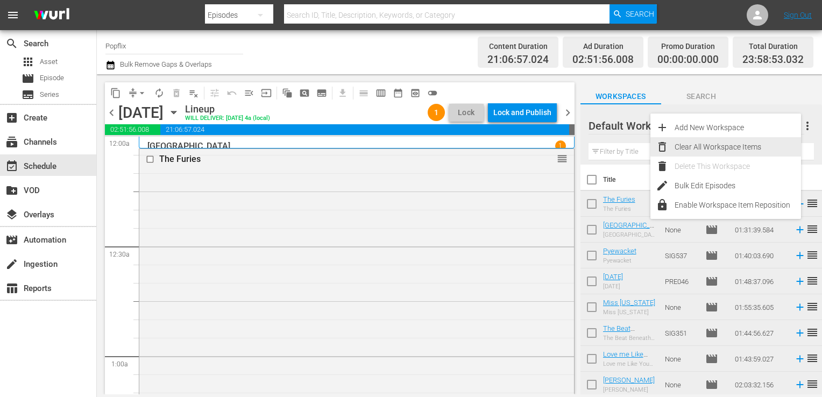
click at [747, 149] on div "Clear All Workspace Items" at bounding box center [738, 146] width 126 height 19
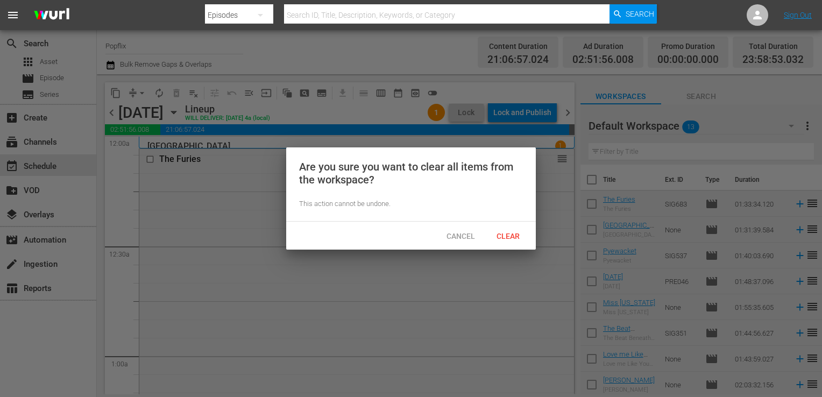
click at [508, 247] on div "Cancel Clear" at bounding box center [411, 236] width 250 height 28
click at [508, 237] on span "Clear" at bounding box center [508, 236] width 40 height 9
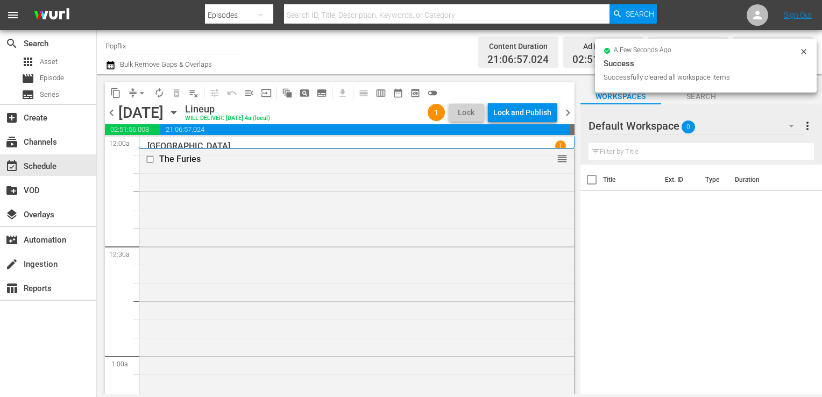
click at [566, 111] on span "chevron_right" at bounding box center [567, 112] width 13 height 13
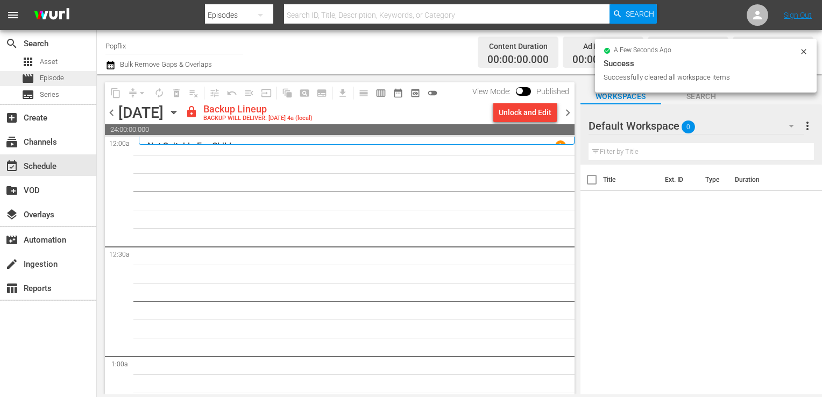
click at [65, 80] on div "movie Episode" at bounding box center [48, 78] width 96 height 15
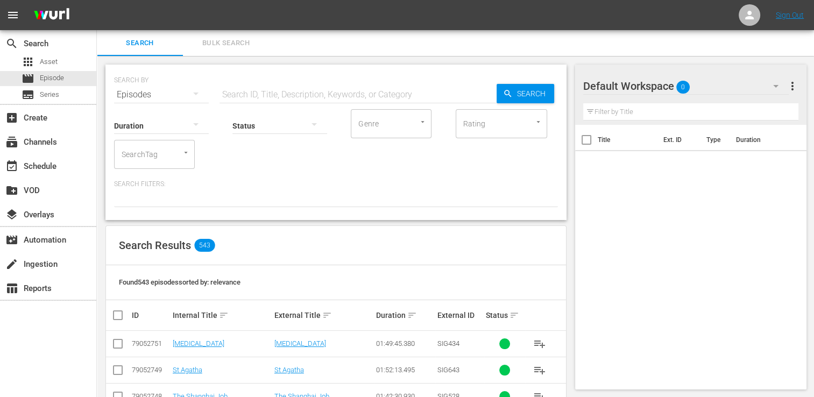
click at [216, 30] on nav "menu Sign Out" at bounding box center [407, 15] width 814 height 30
click at [220, 47] on span "Bulk Search" at bounding box center [225, 43] width 73 height 12
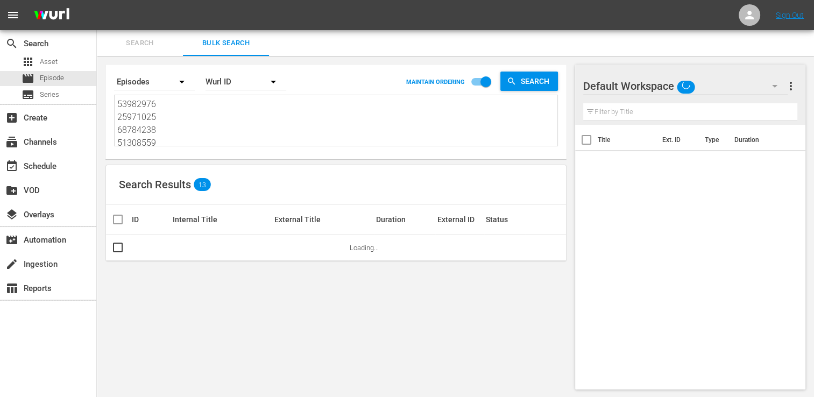
click at [189, 134] on textarea "53982976 25971025 68784238 51308559 22191383 56851185 19813577 25970967 3890371…" at bounding box center [337, 122] width 440 height 49
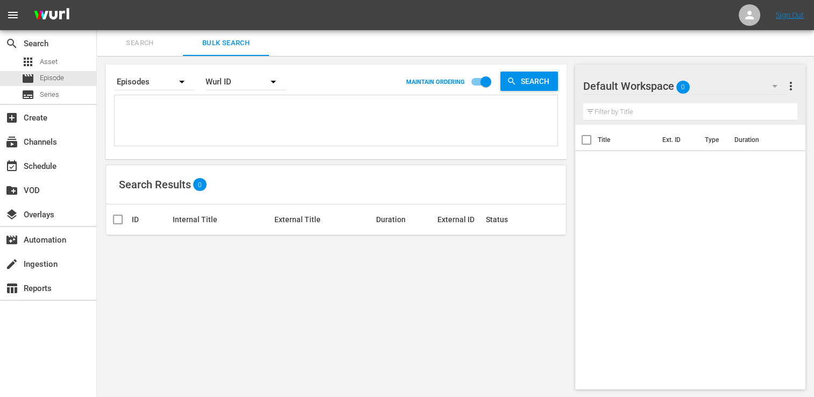
paste textarea "44408913 18058322 23776507 47771965 60094301 30136449 55756123 66326158 1805830…"
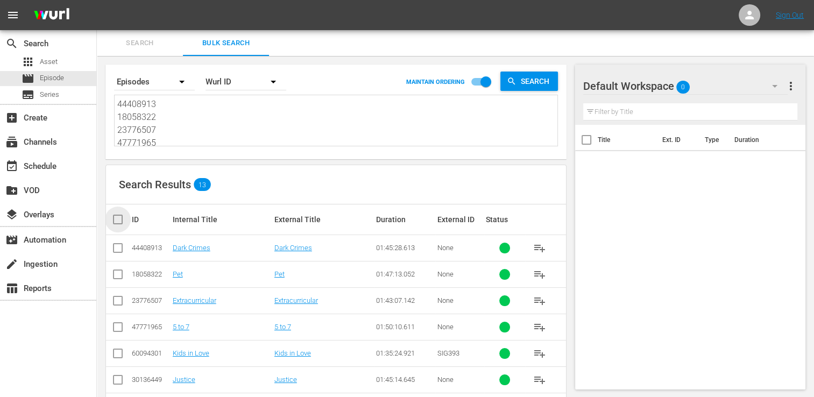
click at [116, 219] on input "checkbox" at bounding box center [122, 219] width 22 height 13
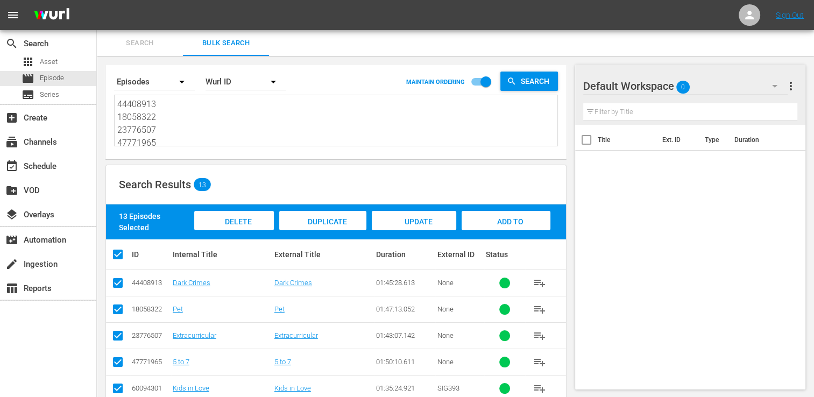
click at [515, 219] on span "Add to Workspace" at bounding box center [506, 231] width 53 height 29
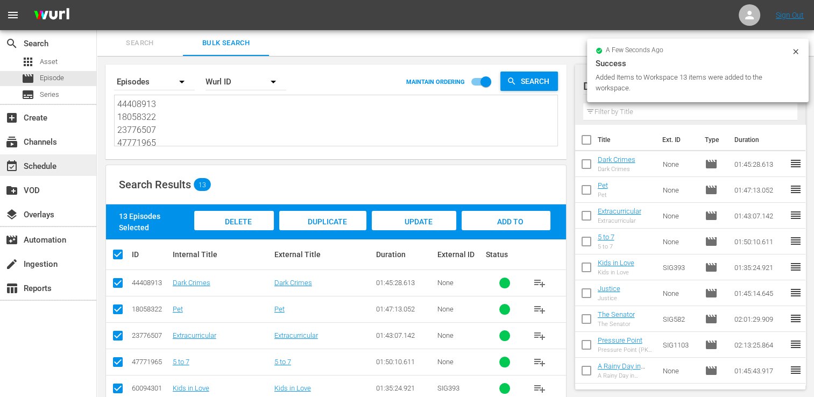
click at [59, 166] on div "event_available Schedule" at bounding box center [30, 165] width 60 height 10
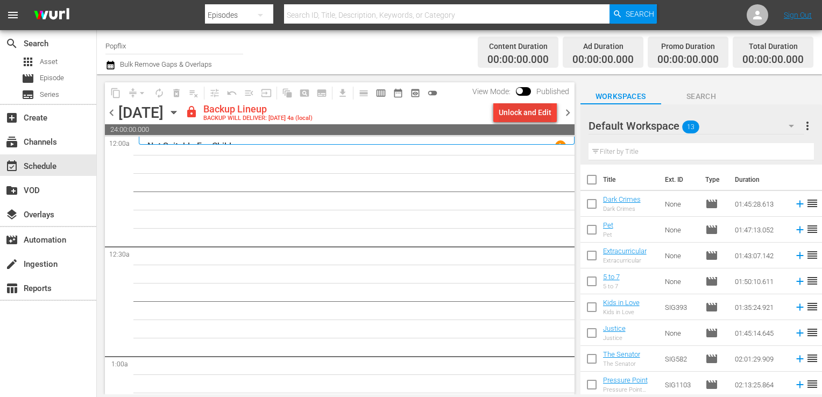
click at [528, 115] on div "Unlock and Edit" at bounding box center [525, 112] width 53 height 19
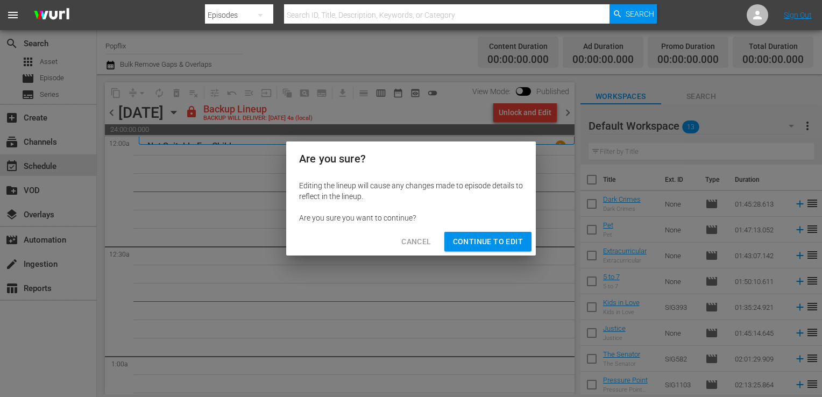
click at [494, 237] on span "Continue to Edit" at bounding box center [488, 241] width 70 height 13
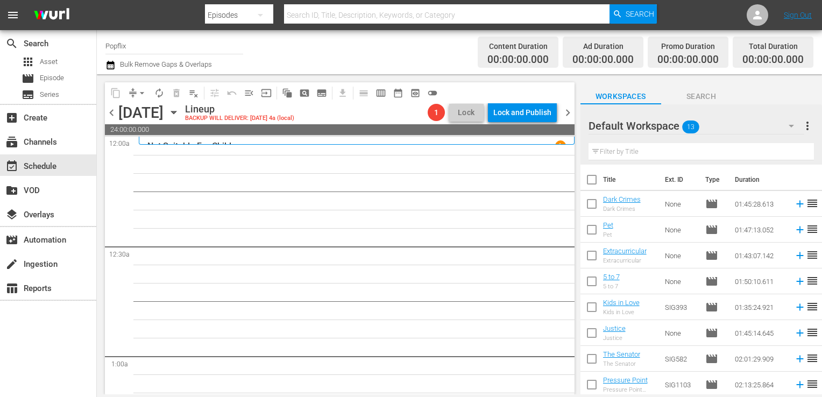
click at [592, 184] on input "checkbox" at bounding box center [592, 182] width 23 height 23
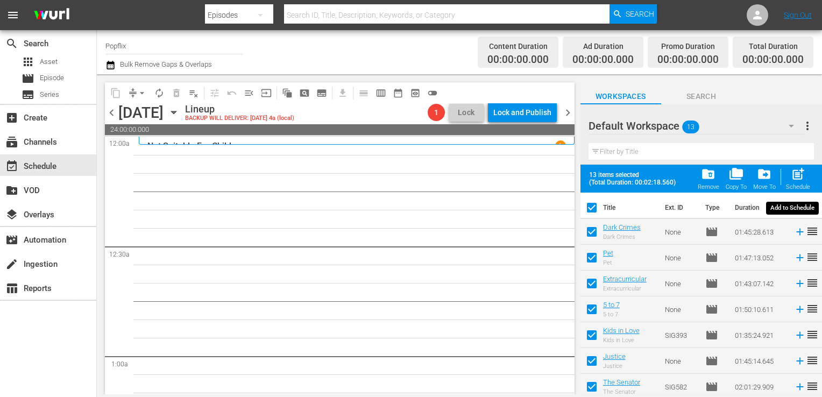
click at [797, 183] on div "post_add Schedule" at bounding box center [798, 179] width 24 height 24
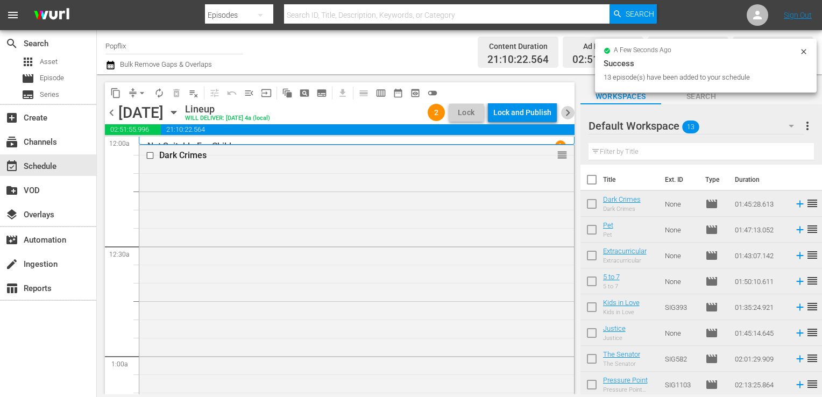
click at [569, 111] on span "chevron_right" at bounding box center [567, 112] width 13 height 13
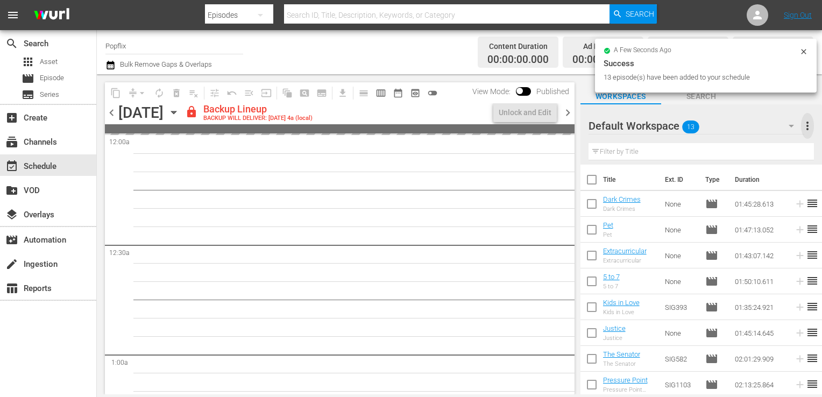
click at [807, 126] on span "more_vert" at bounding box center [807, 125] width 13 height 13
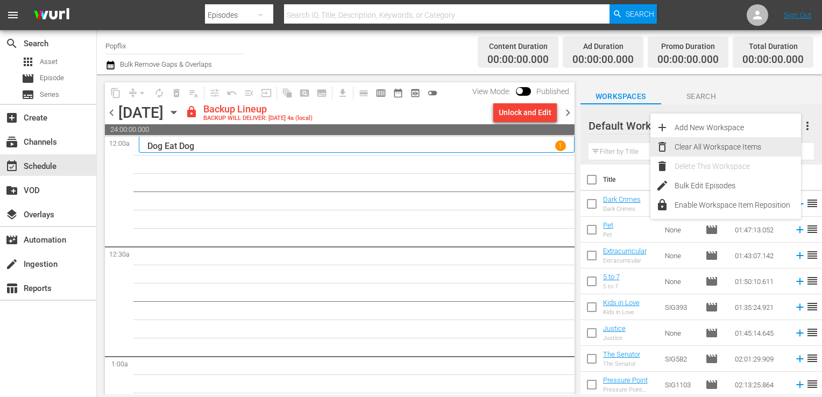
click at [717, 146] on div "Clear All Workspace Items" at bounding box center [738, 146] width 126 height 19
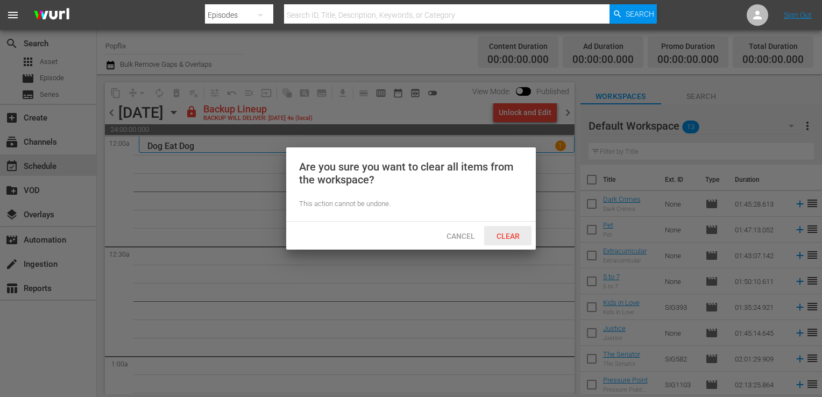
click at [514, 238] on span "Clear" at bounding box center [508, 236] width 40 height 9
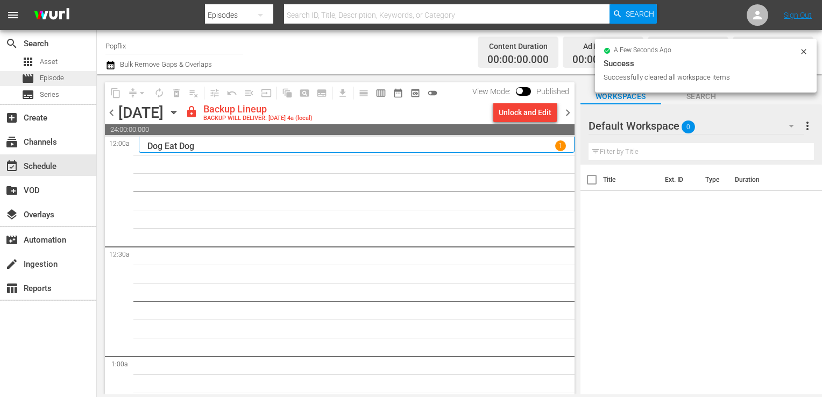
click at [41, 81] on span "Episode" at bounding box center [52, 78] width 24 height 11
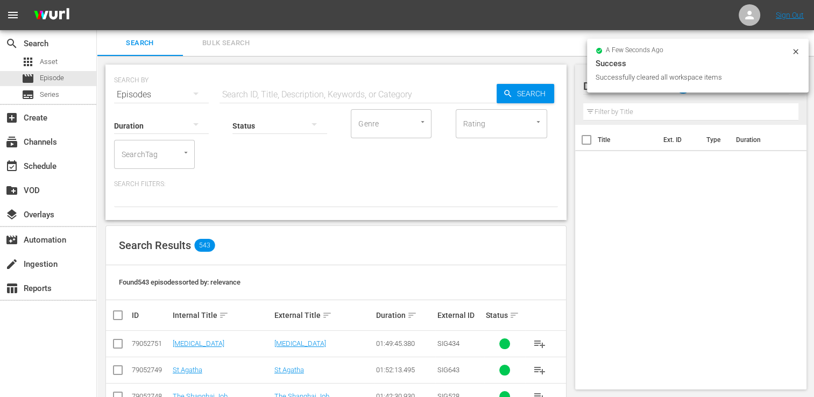
click at [244, 46] on span "Bulk Search" at bounding box center [225, 43] width 73 height 12
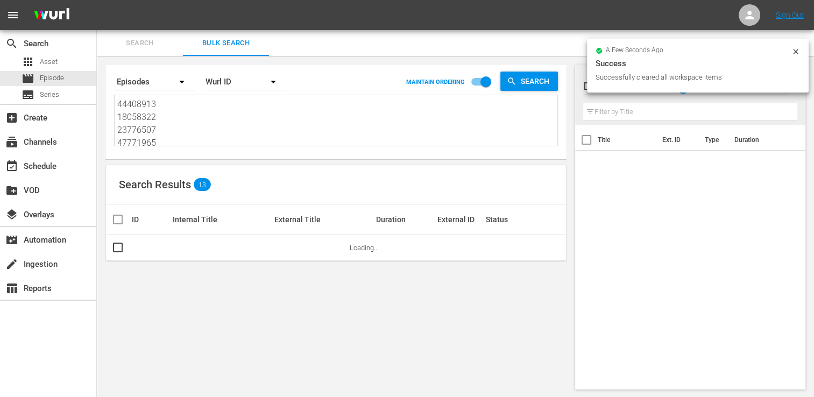
click at [203, 109] on textarea "44408913 18058322 23776507 47771965 60094301 30136449 55756123 66326158 1805830…" at bounding box center [337, 122] width 440 height 49
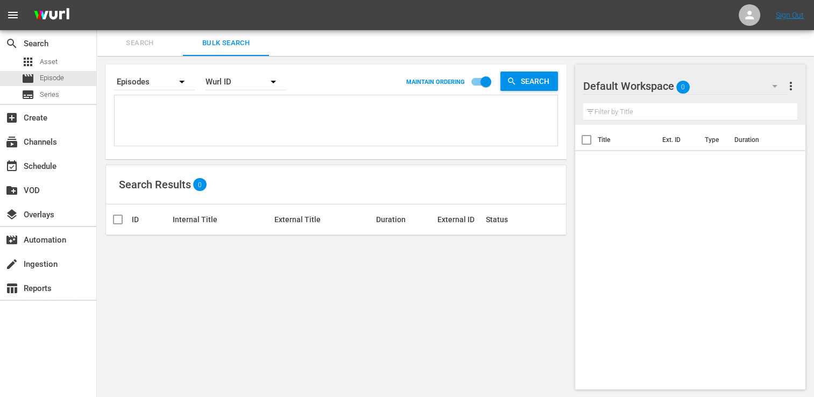
paste textarea "29886060 42231325 30136438 43764144 42517200 18672312 44408915 18058330 4403420…"
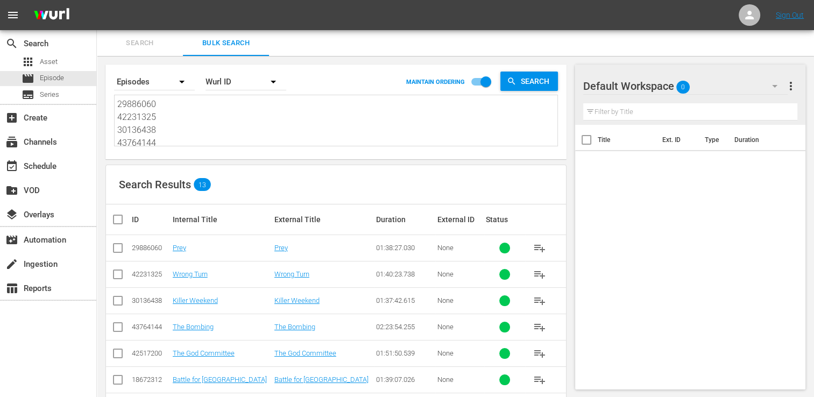
click at [118, 221] on input "checkbox" at bounding box center [122, 219] width 22 height 13
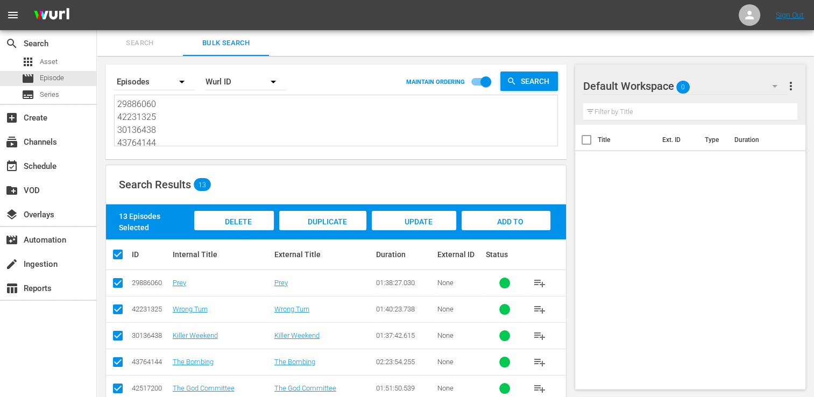
click at [529, 217] on div "Add to Workspace" at bounding box center [506, 231] width 89 height 40
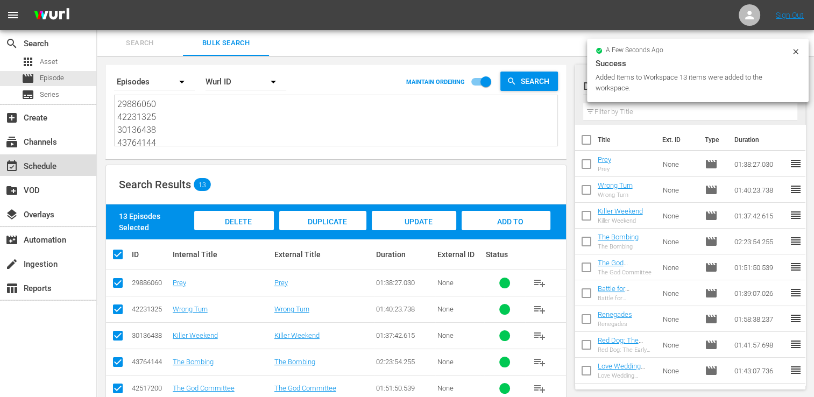
click at [75, 166] on div "event_available Schedule" at bounding box center [48, 165] width 96 height 22
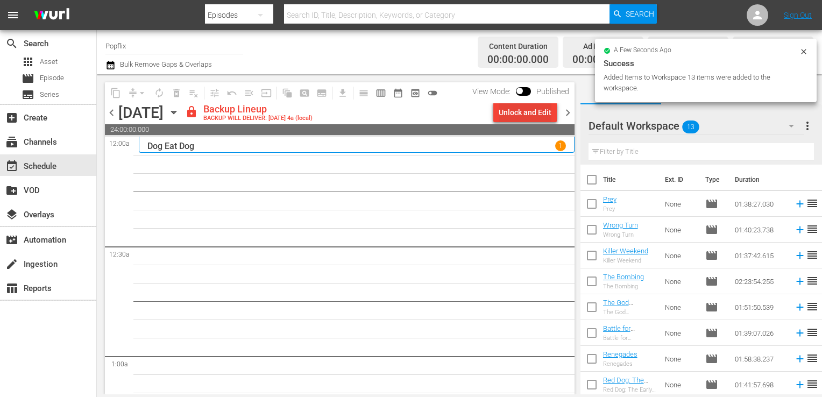
click at [538, 113] on div "Unlock and Edit" at bounding box center [525, 112] width 53 height 19
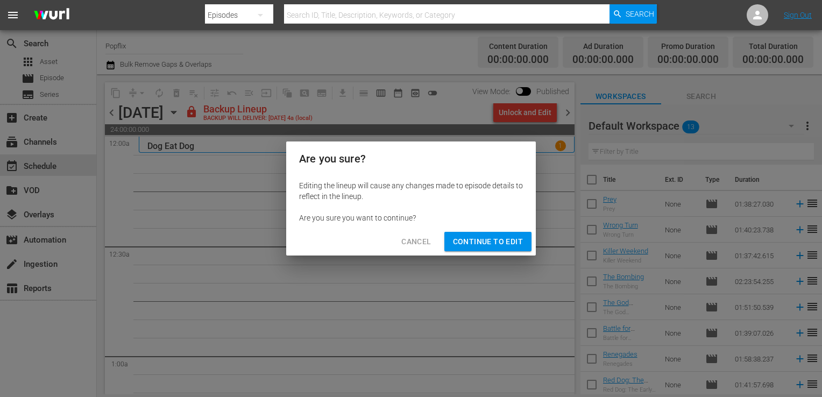
click at [480, 236] on span "Continue to Edit" at bounding box center [488, 241] width 70 height 13
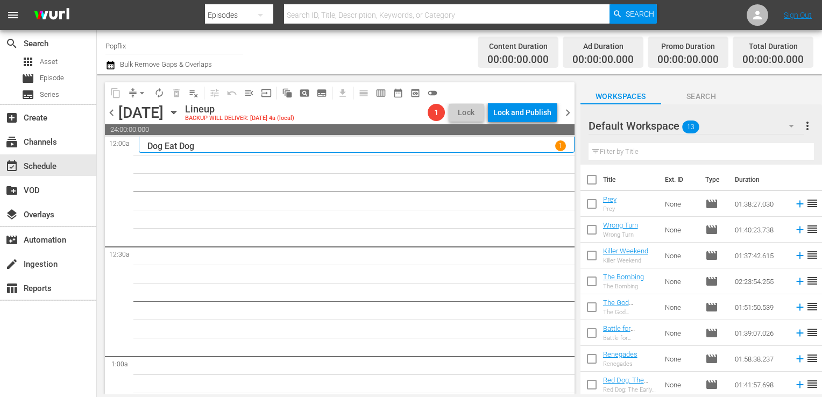
click at [597, 186] on input "checkbox" at bounding box center [592, 182] width 23 height 23
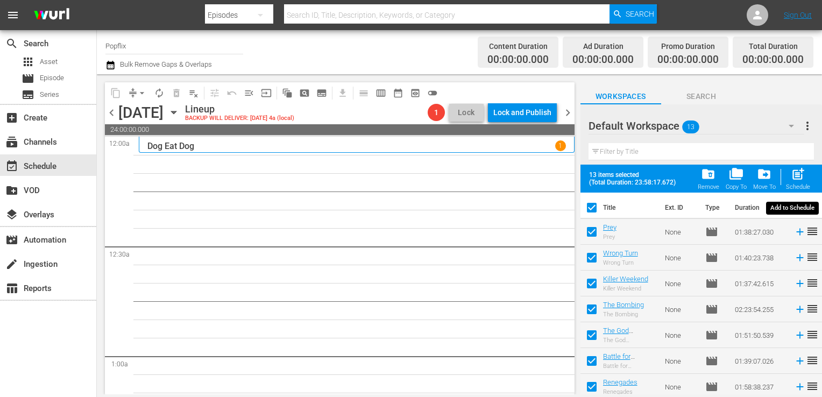
click at [797, 177] on span "post_add" at bounding box center [798, 174] width 15 height 15
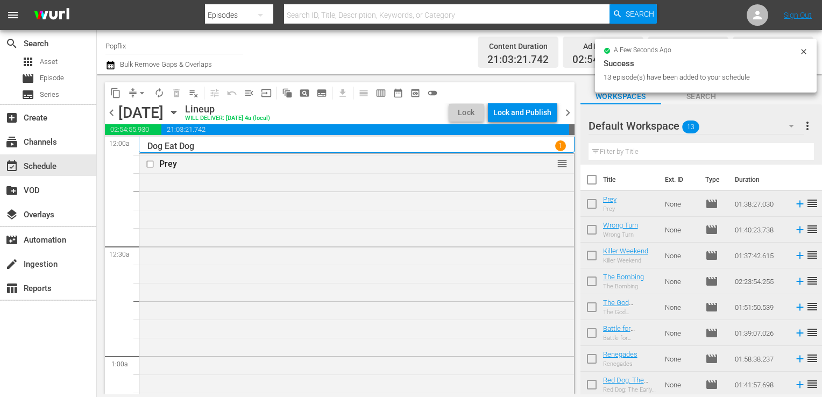
click at [564, 107] on span "chevron_right" at bounding box center [567, 112] width 13 height 13
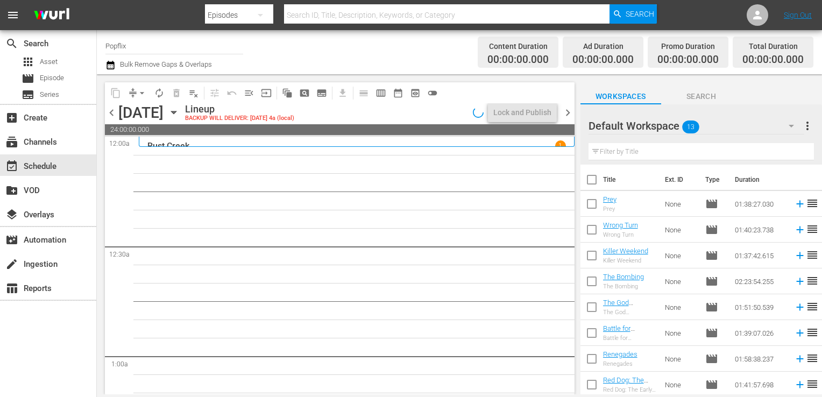
click at [114, 119] on div "chevron_left [DATE] [DATE] Lineup BACKUP WILL DELIVER: [DATE] 4a (local) Lock a…" at bounding box center [340, 113] width 470 height 21
click at [106, 110] on span "chevron_left" at bounding box center [111, 112] width 13 height 13
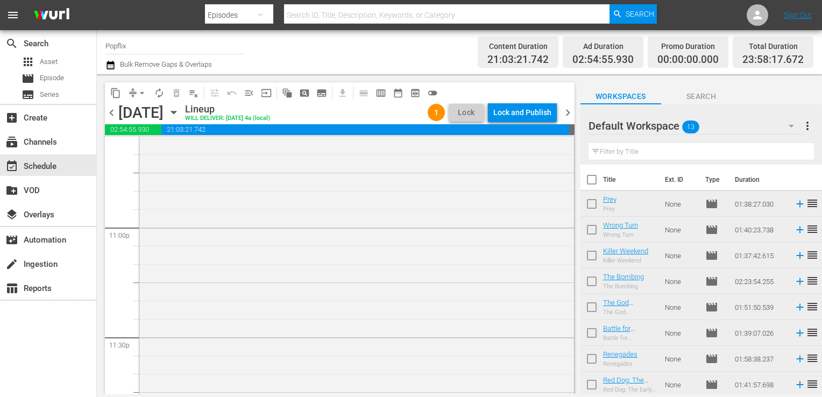
scroll to position [5023, 0]
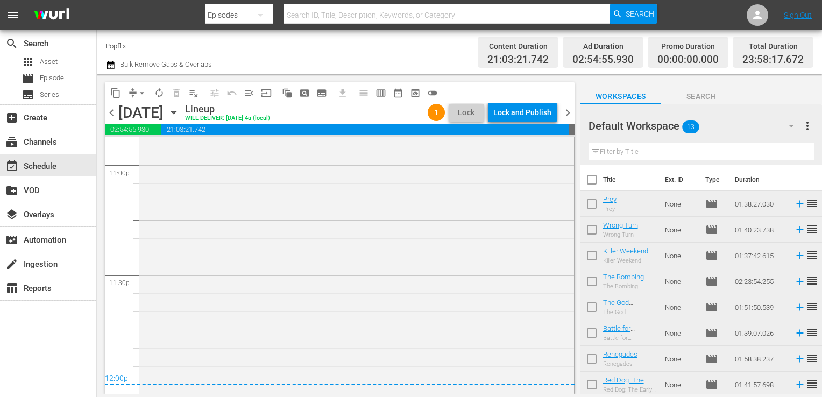
click at [565, 113] on span "chevron_right" at bounding box center [567, 112] width 13 height 13
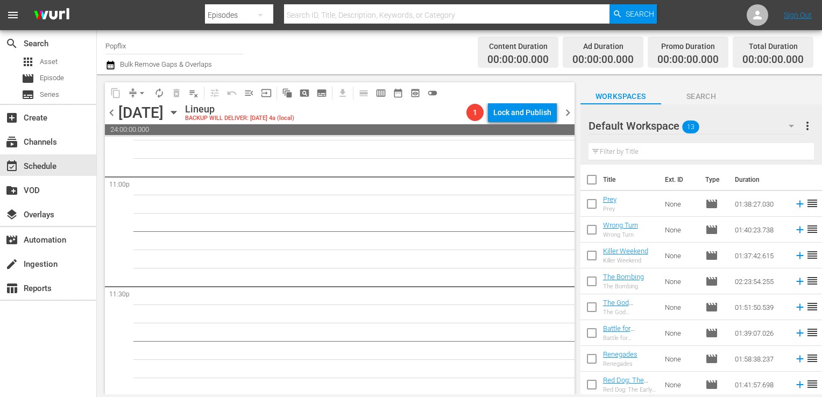
scroll to position [5012, 0]
click at [807, 128] on span "more_vert" at bounding box center [807, 125] width 13 height 13
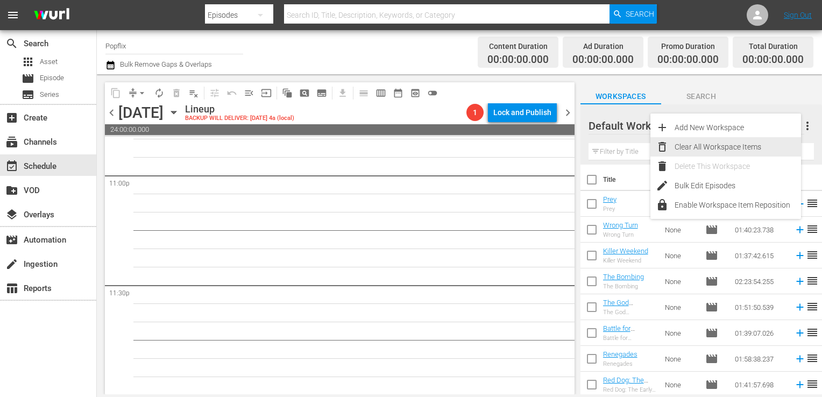
click at [680, 139] on div "Clear All Workspace Items" at bounding box center [738, 146] width 126 height 19
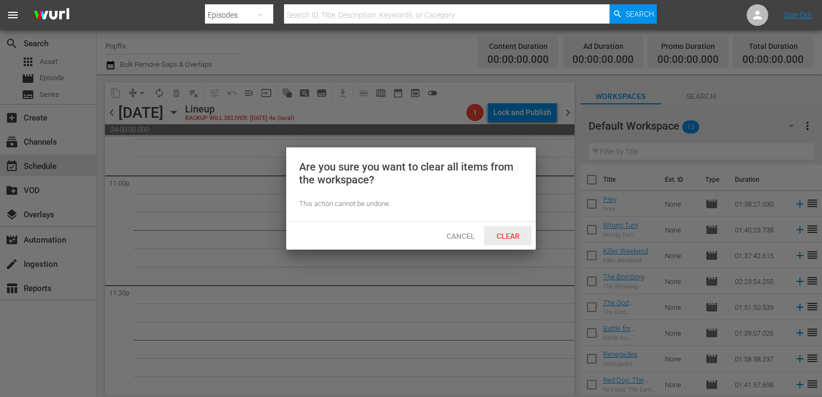
click at [510, 233] on span "Clear" at bounding box center [508, 236] width 40 height 9
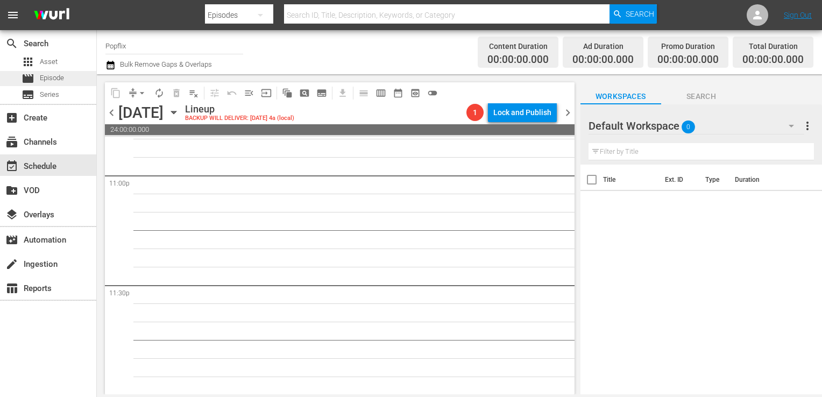
click at [55, 80] on span "Episode" at bounding box center [52, 78] width 24 height 11
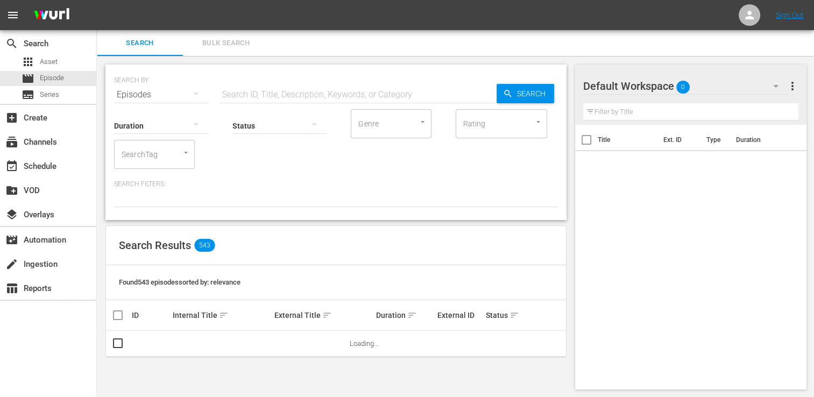
click at [218, 44] on span "Bulk Search" at bounding box center [225, 43] width 73 height 12
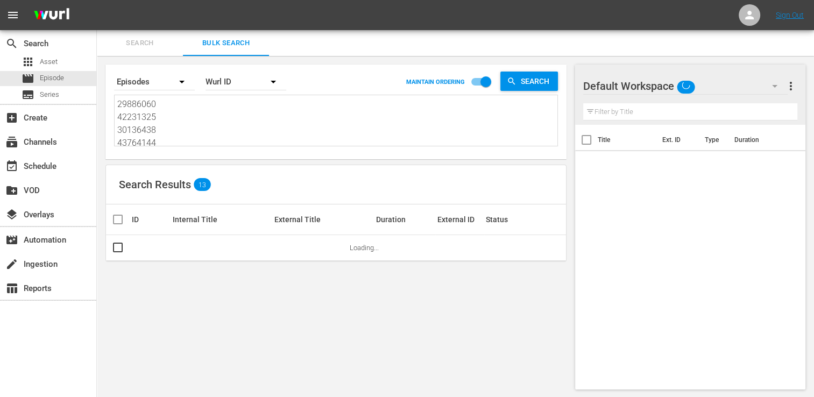
click at [170, 128] on textarea "29886060 42231325 30136438 43764144 42517200 18672312 44408915 18058330 4403420…" at bounding box center [337, 122] width 440 height 49
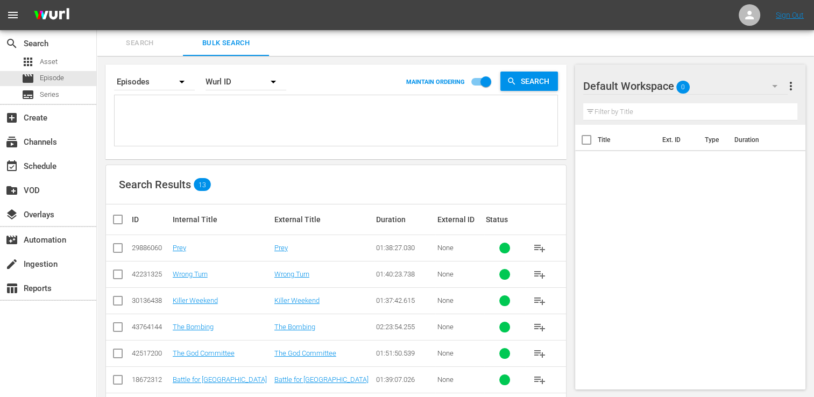
paste textarea "45472788 30136444 25971023 53982973 22191393 29886056 47771967 70175555 3013643…"
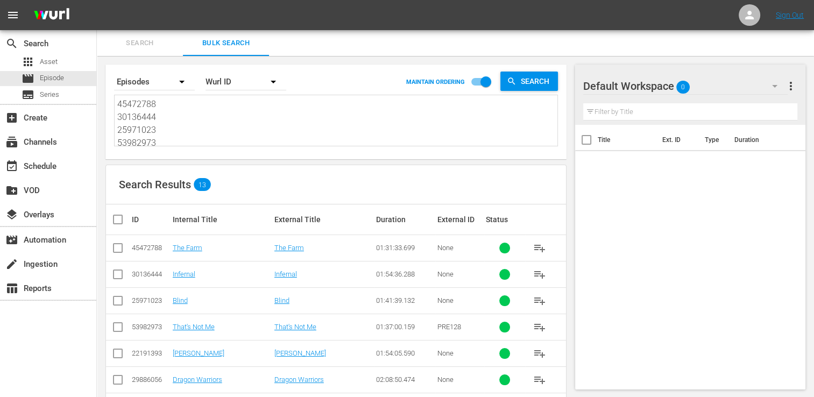
click at [118, 219] on input "checkbox" at bounding box center [122, 219] width 22 height 13
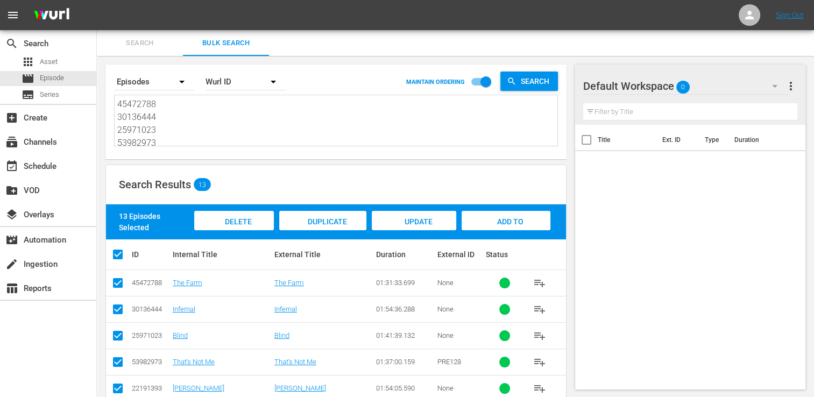
click at [519, 213] on div "Add to Workspace" at bounding box center [506, 231] width 89 height 40
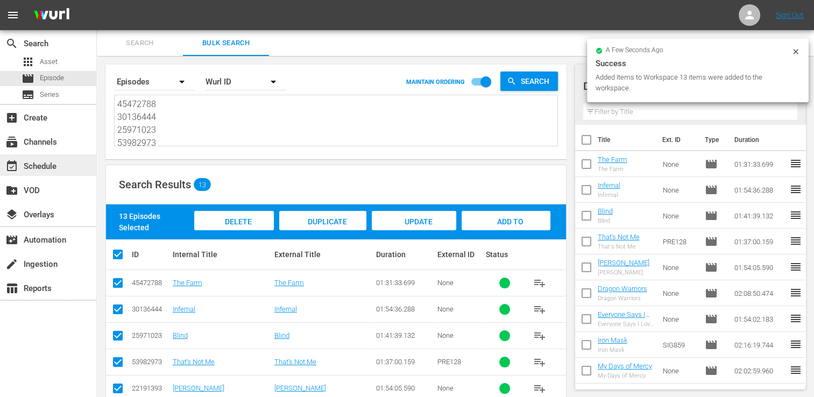
click at [54, 163] on div "event_available Schedule" at bounding box center [30, 165] width 60 height 10
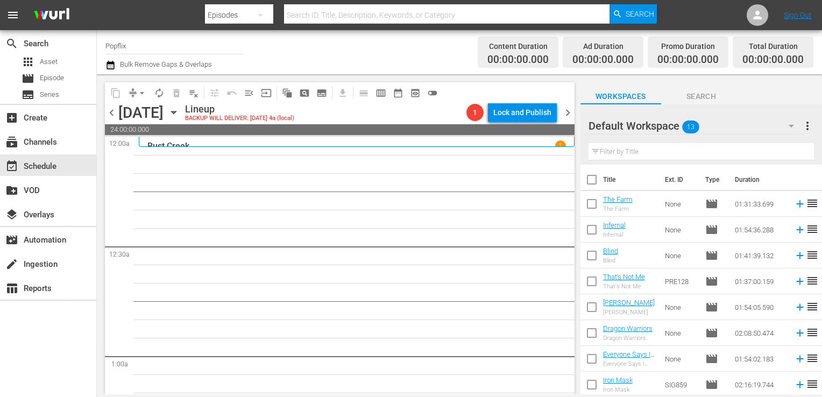
click at [586, 170] on span at bounding box center [592, 179] width 23 height 23
click at [593, 176] on input "checkbox" at bounding box center [592, 182] width 23 height 23
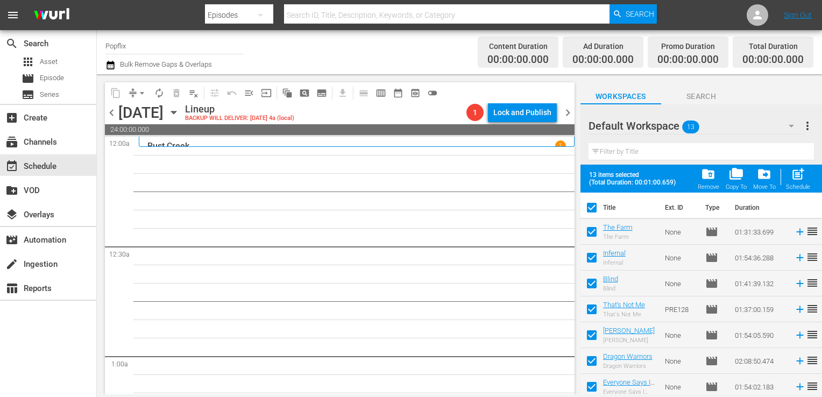
click at [806, 175] on div "post_add Schedule" at bounding box center [798, 179] width 24 height 24
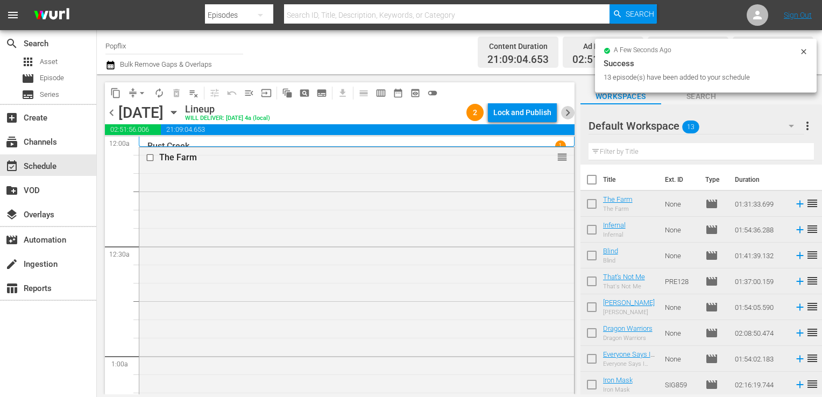
click at [565, 111] on span "chevron_right" at bounding box center [567, 112] width 13 height 13
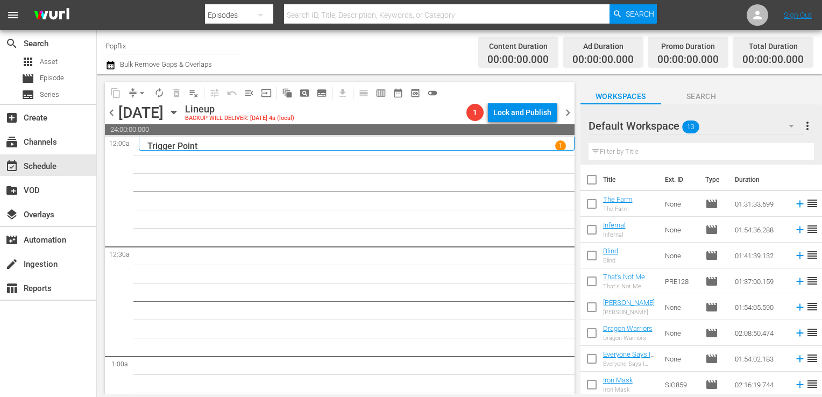
click at [194, 145] on p "Trigger Point" at bounding box center [172, 146] width 50 height 10
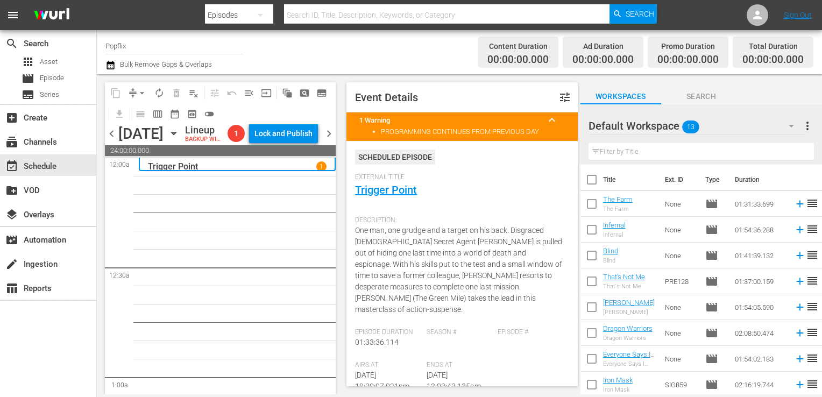
click at [441, 376] on span "[DATE] 12:03:43.135am" at bounding box center [454, 381] width 54 height 20
drag, startPoint x: 451, startPoint y: 377, endPoint x: 433, endPoint y: 378, distance: 17.2
click at [433, 378] on span "[DATE] 12:03:43.135am" at bounding box center [454, 381] width 54 height 20
copy span "03:43"
